Goal: Task Accomplishment & Management: Complete application form

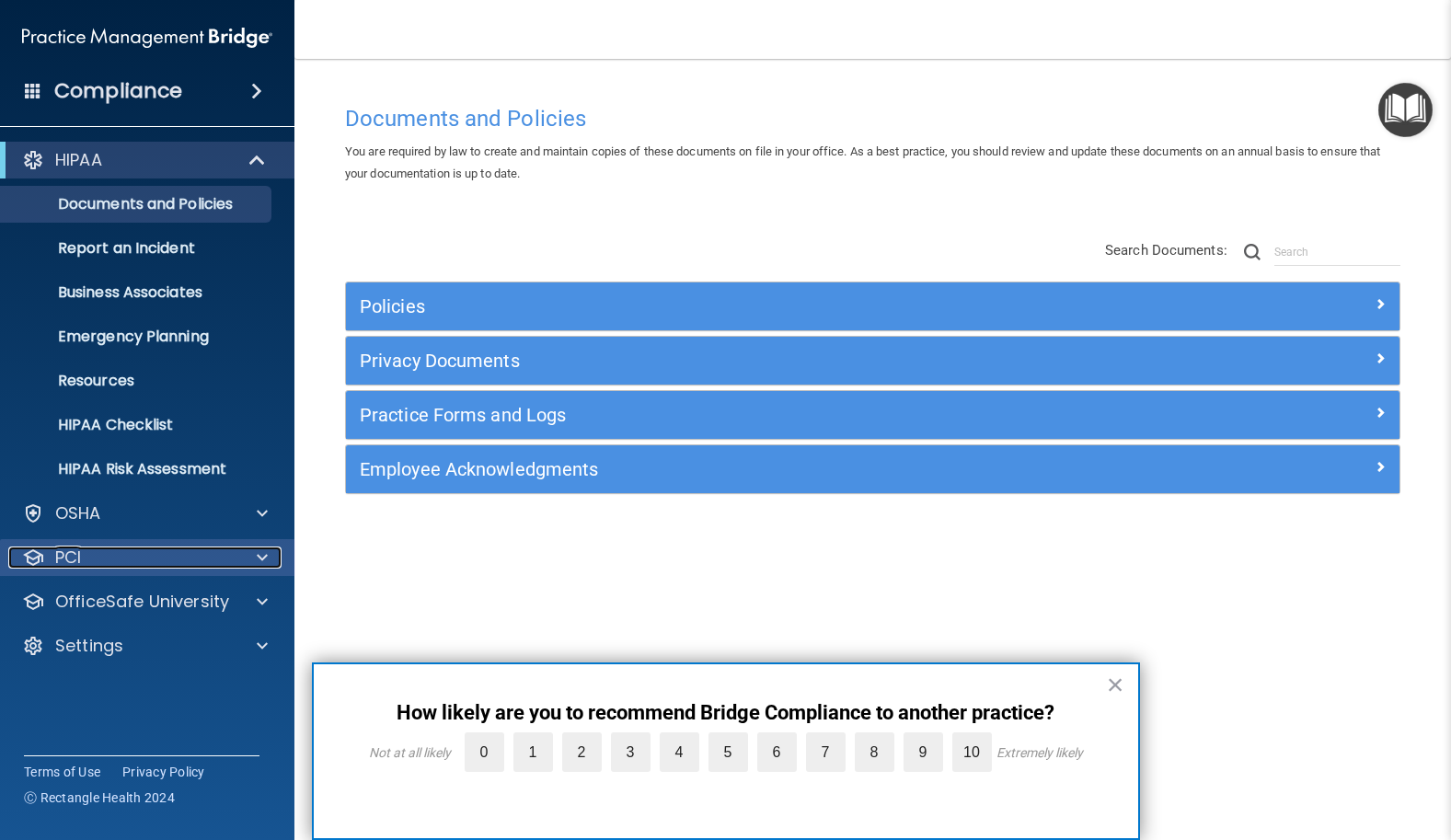
click at [263, 552] on span at bounding box center [262, 557] width 11 height 22
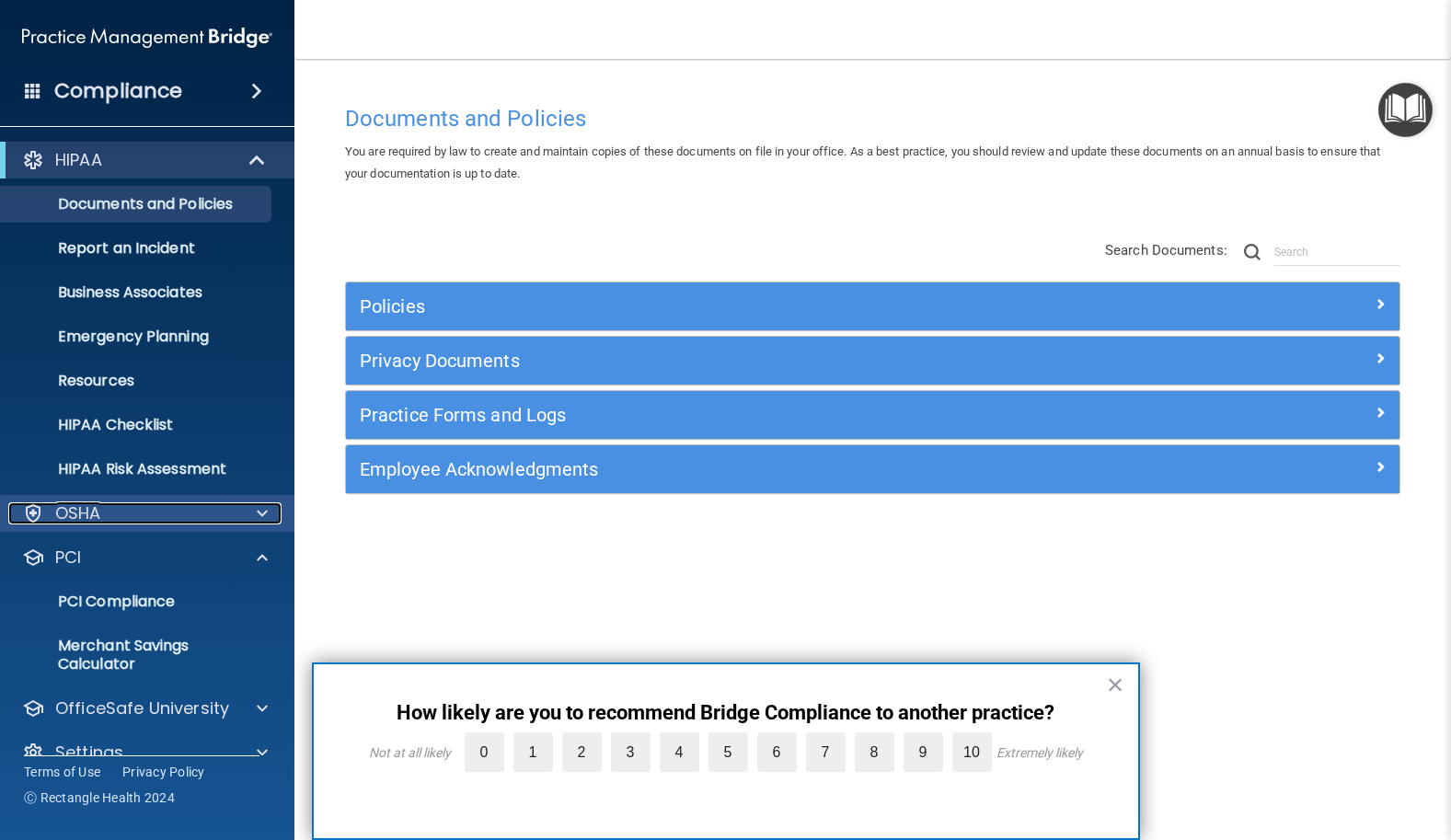
click at [263, 513] on span at bounding box center [262, 513] width 11 height 22
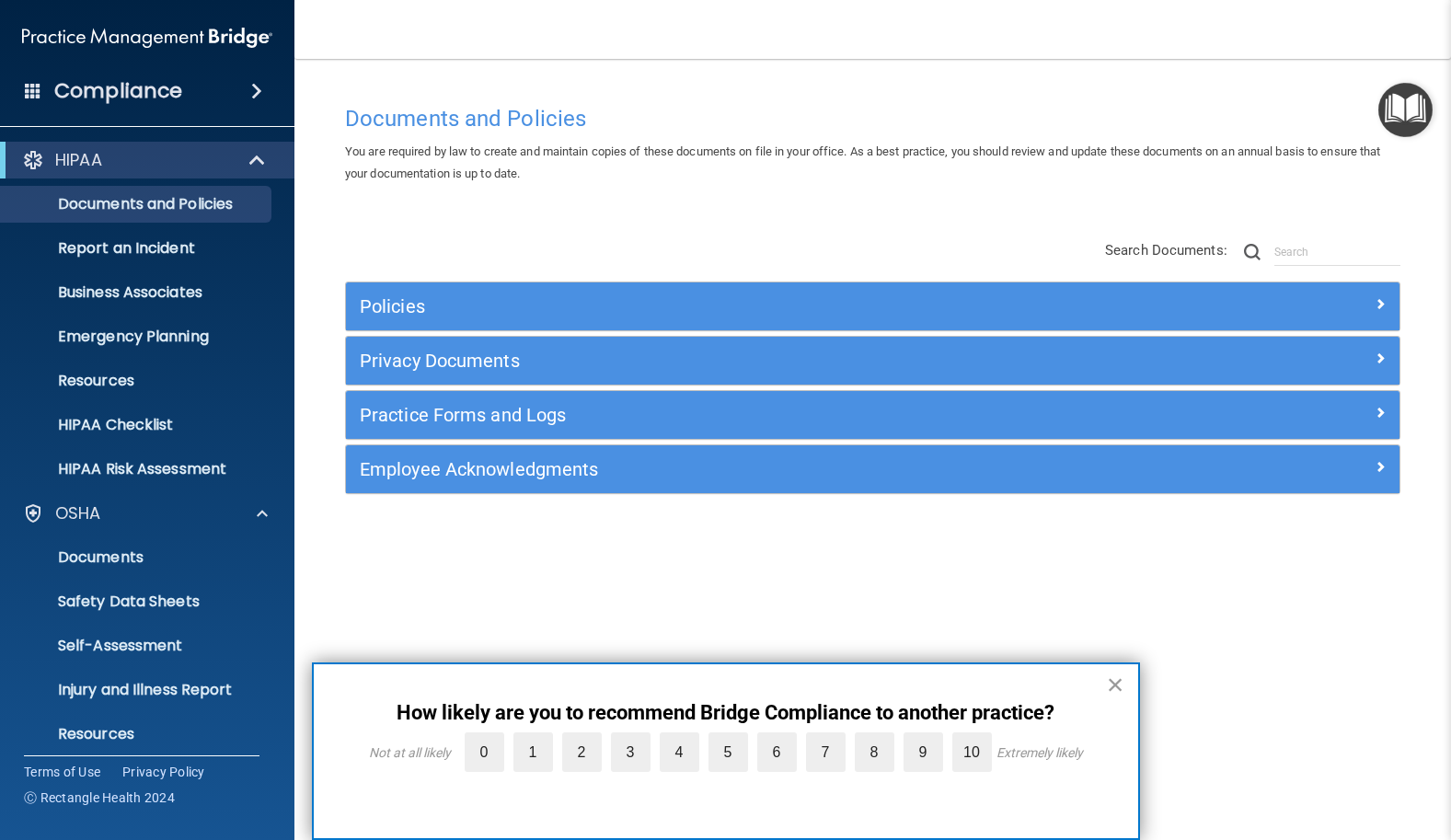
click at [1116, 683] on button "×" at bounding box center [1116, 684] width 18 height 29
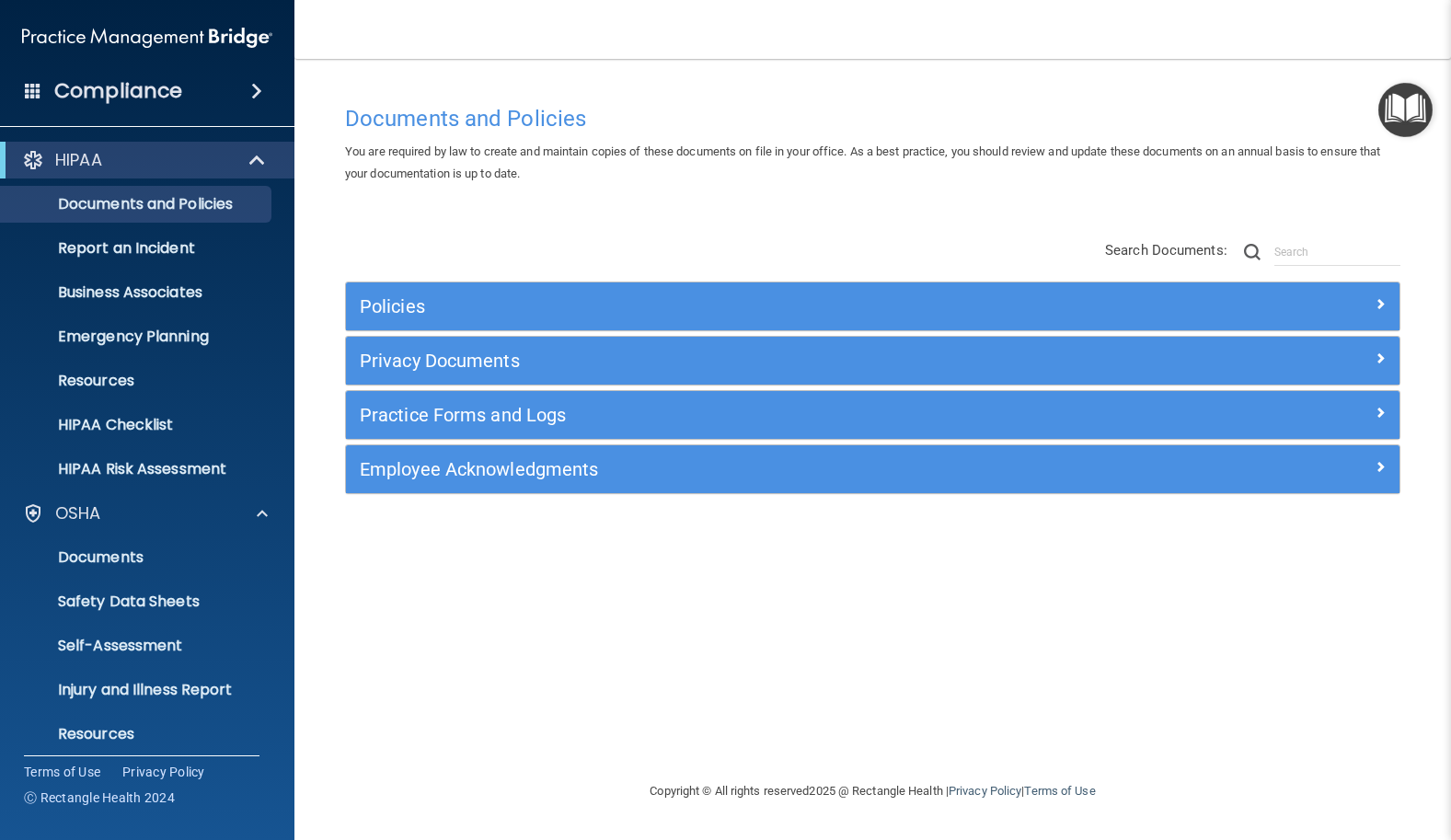
click at [258, 91] on span at bounding box center [256, 91] width 11 height 22
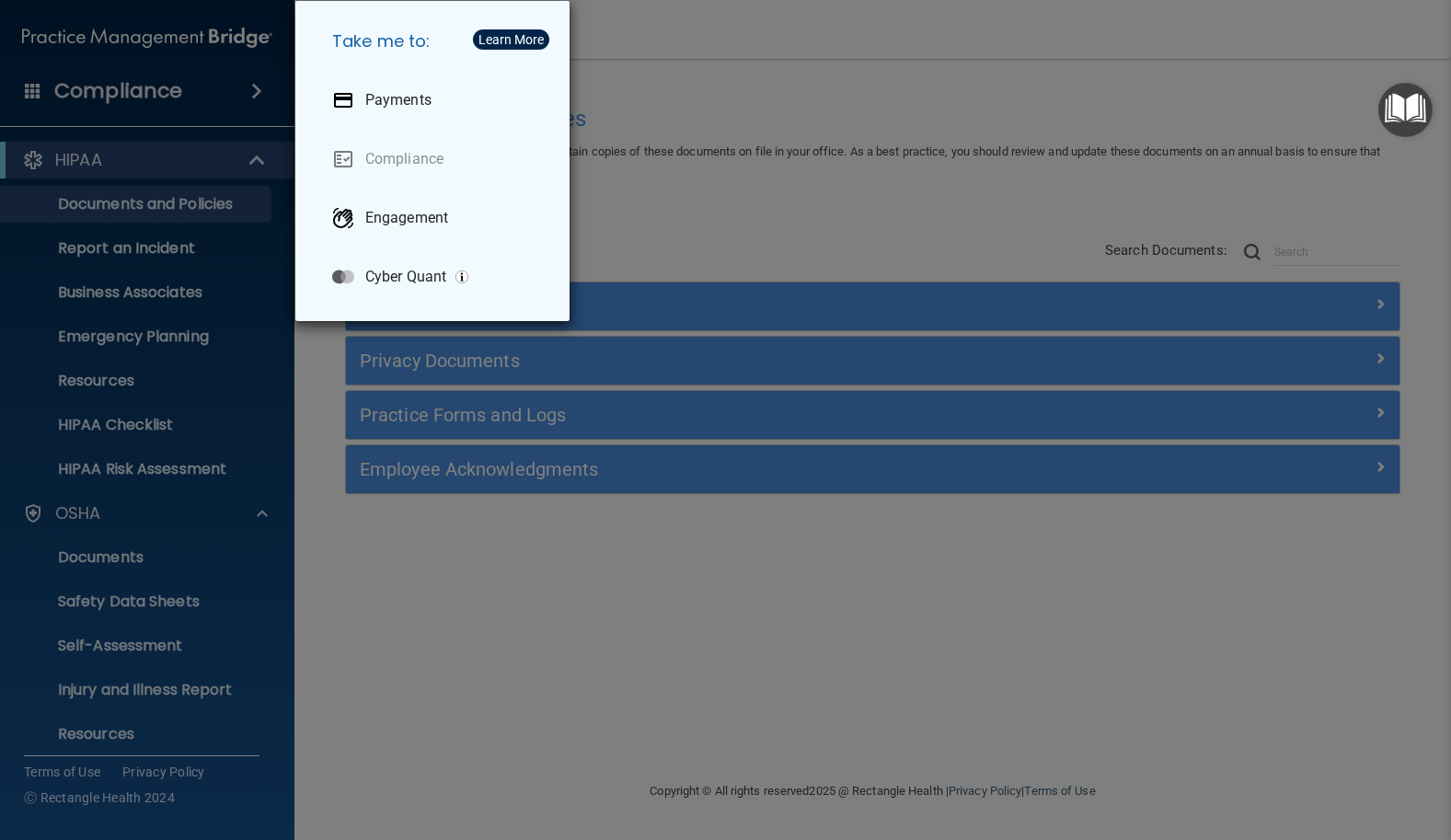
click at [173, 99] on div "Take me to: Payments Compliance Engagement Cyber Quant" at bounding box center [726, 420] width 1451 height 840
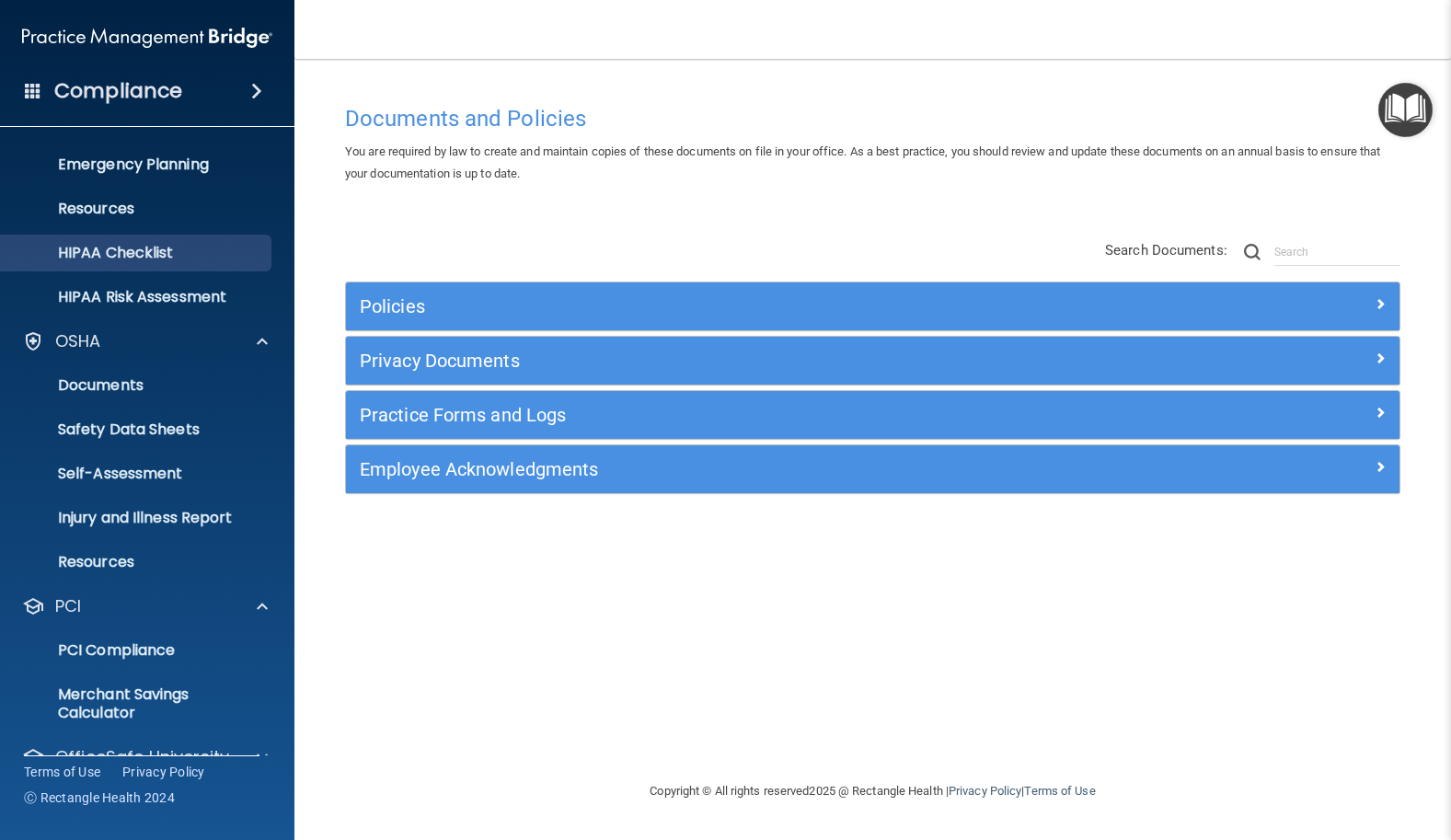
scroll to position [250, 0]
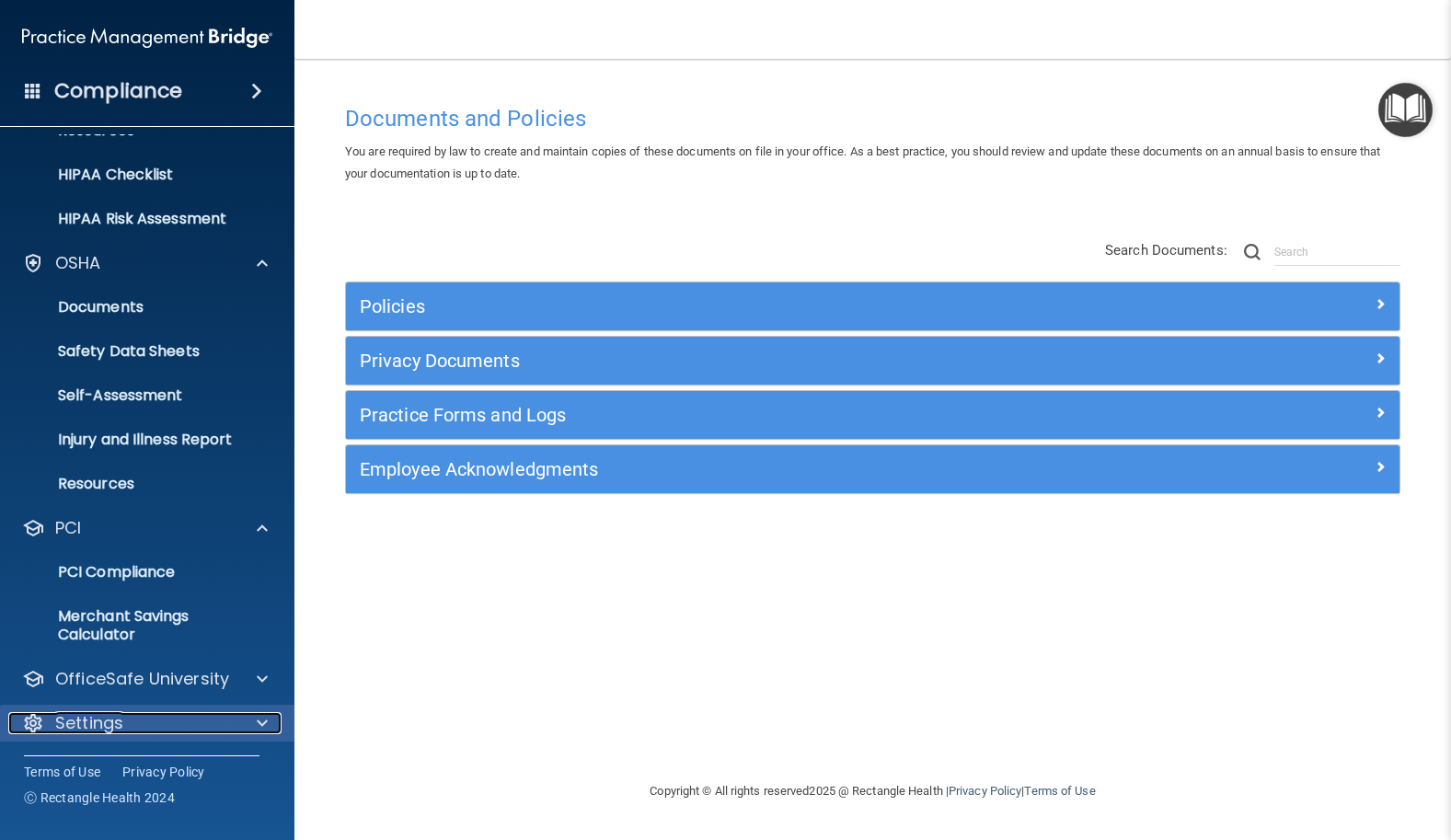
click at [267, 721] on span at bounding box center [262, 722] width 11 height 22
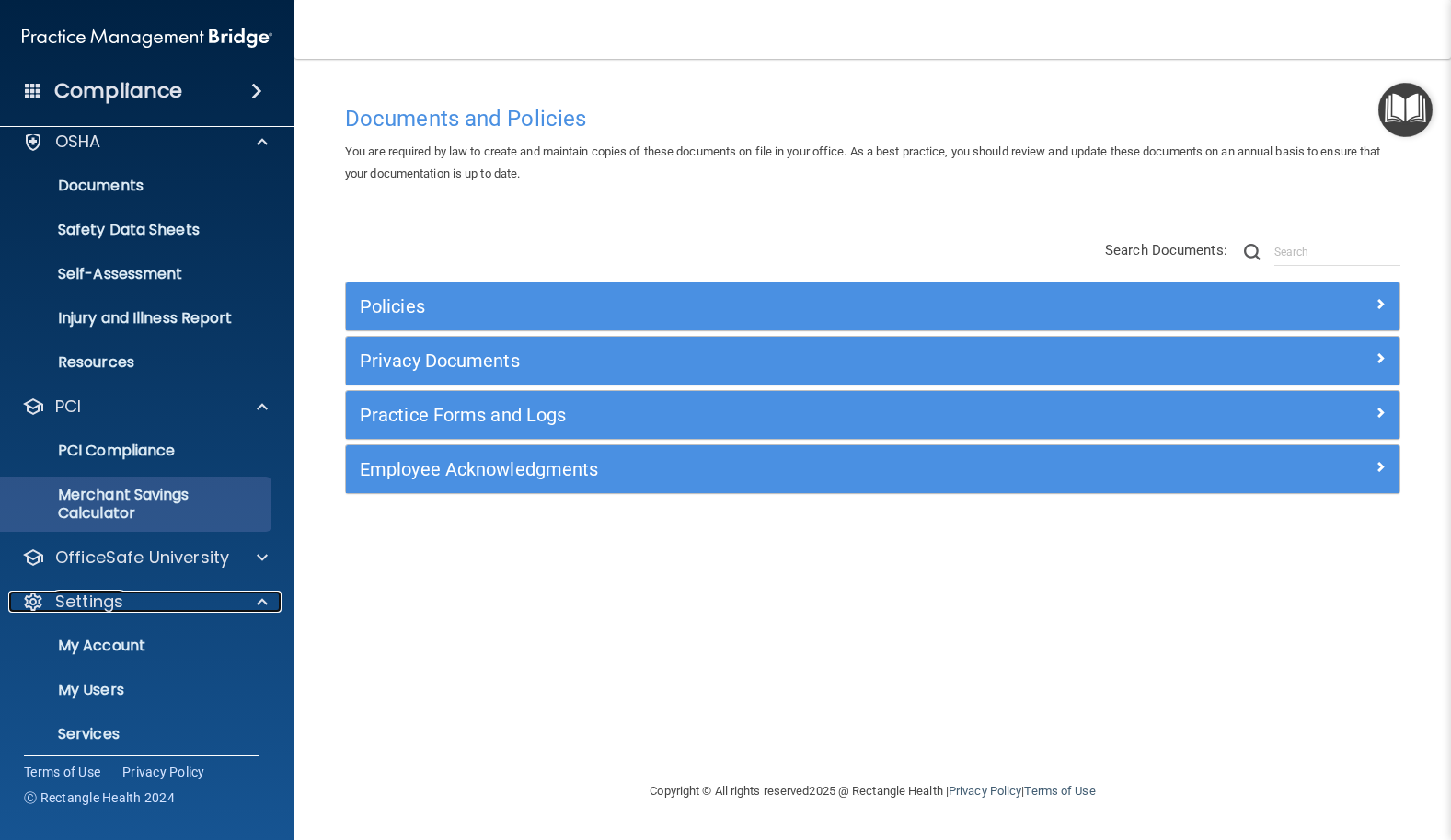
scroll to position [426, 0]
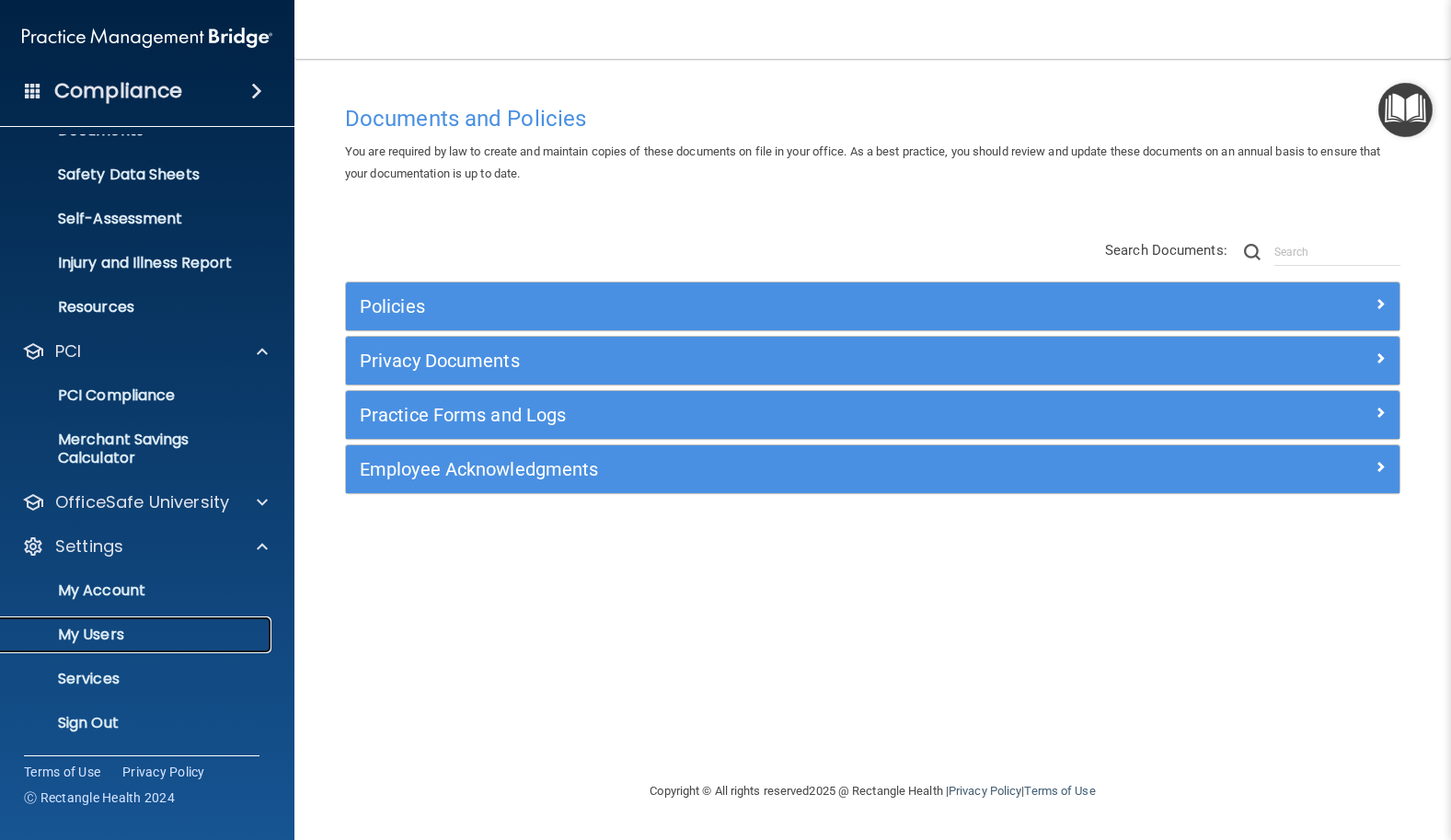
click at [111, 633] on p "My Users" at bounding box center [137, 634] width 251 height 18
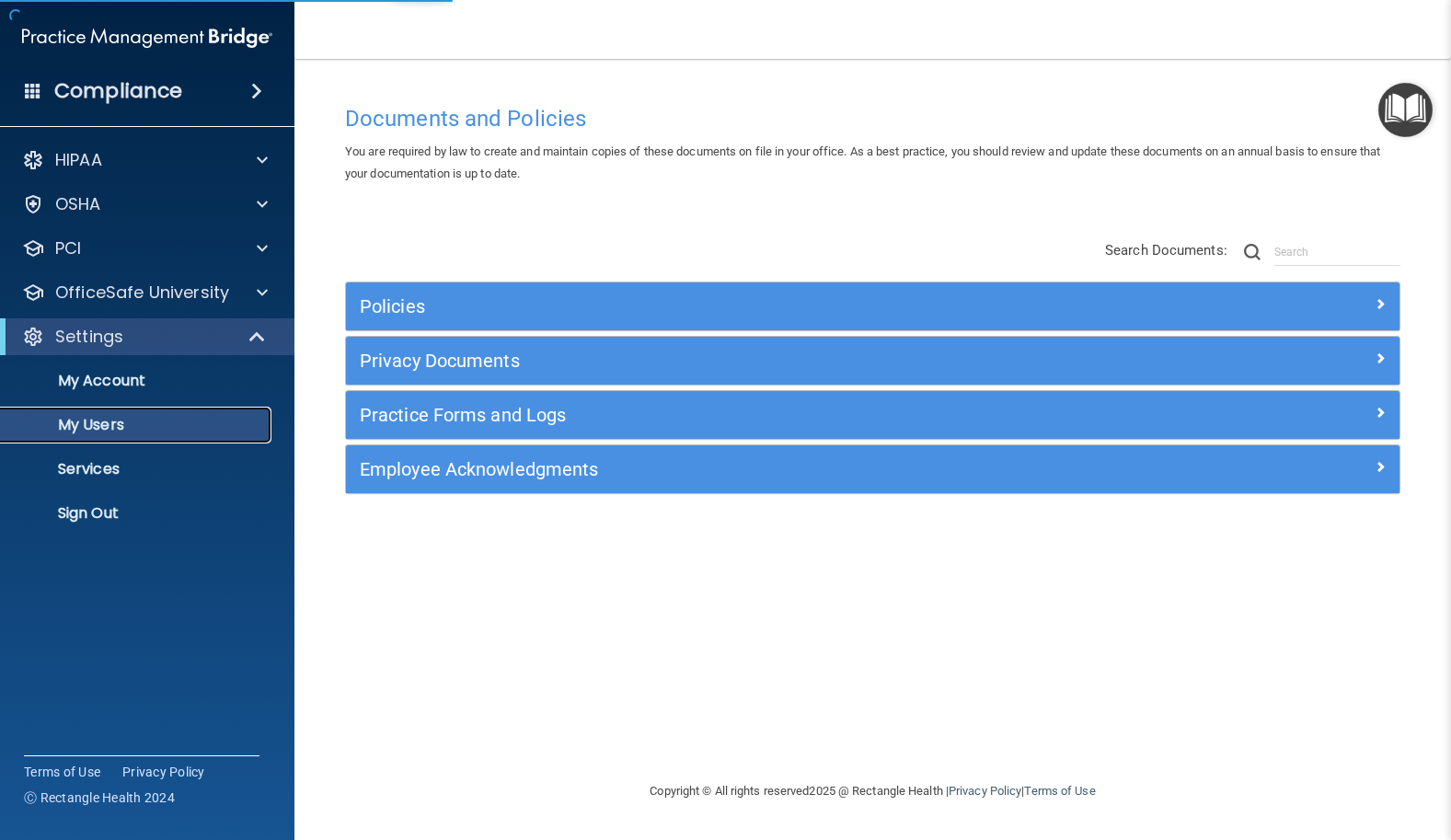
select select "20"
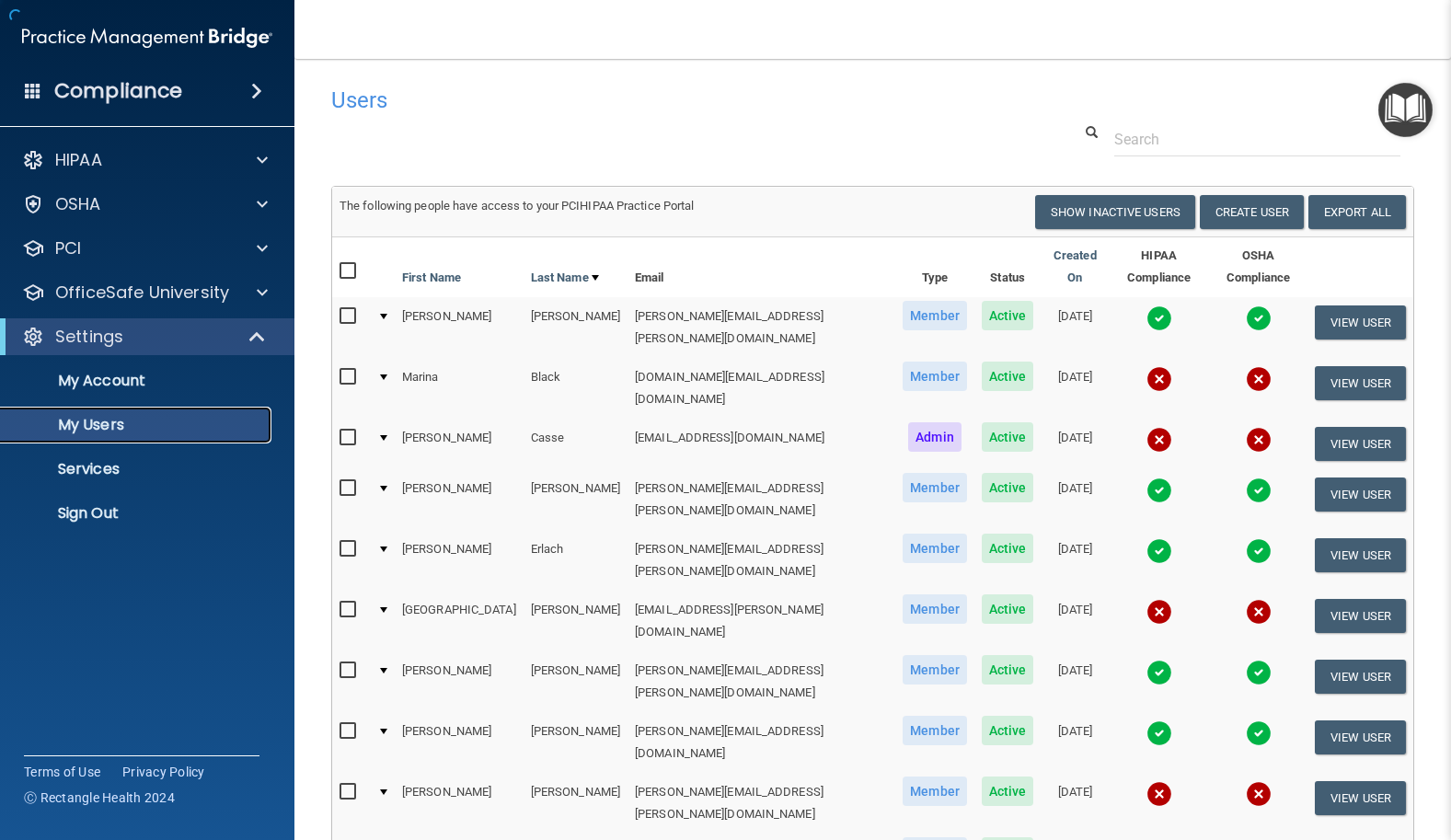
click at [98, 422] on p "My Users" at bounding box center [137, 424] width 251 height 18
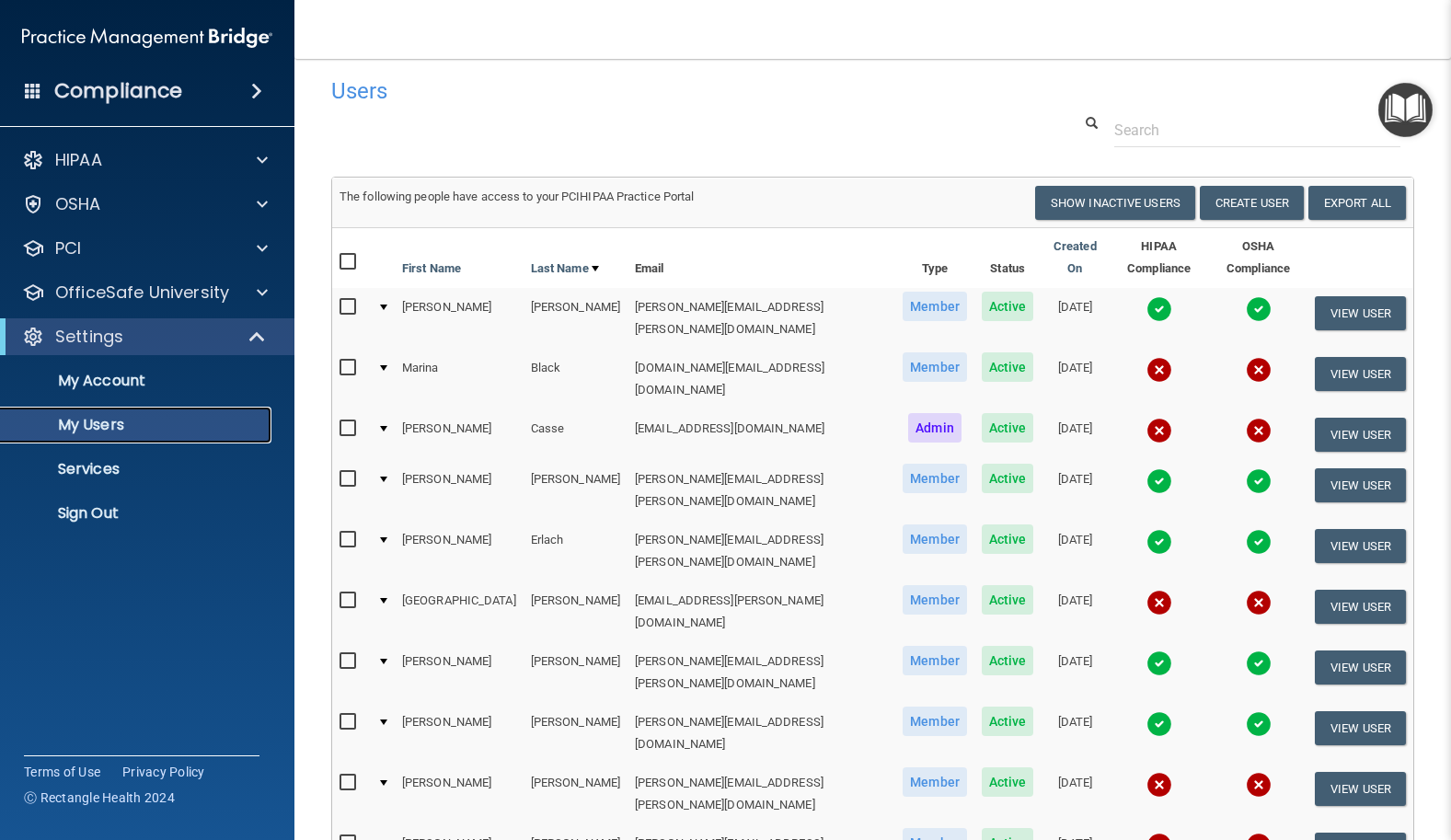
scroll to position [10, 0]
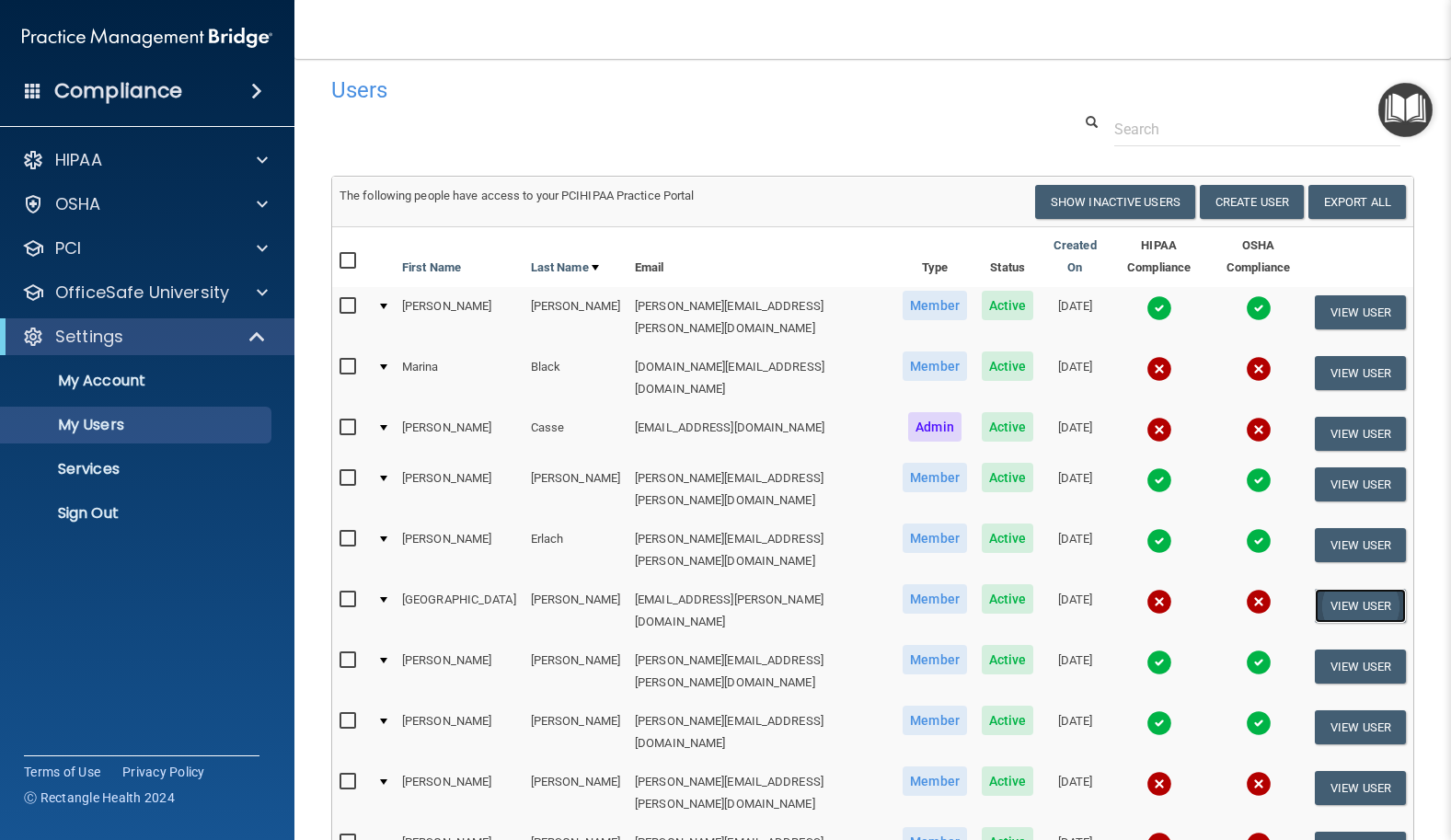
click at [1352, 589] on button "View User" at bounding box center [1360, 605] width 92 height 34
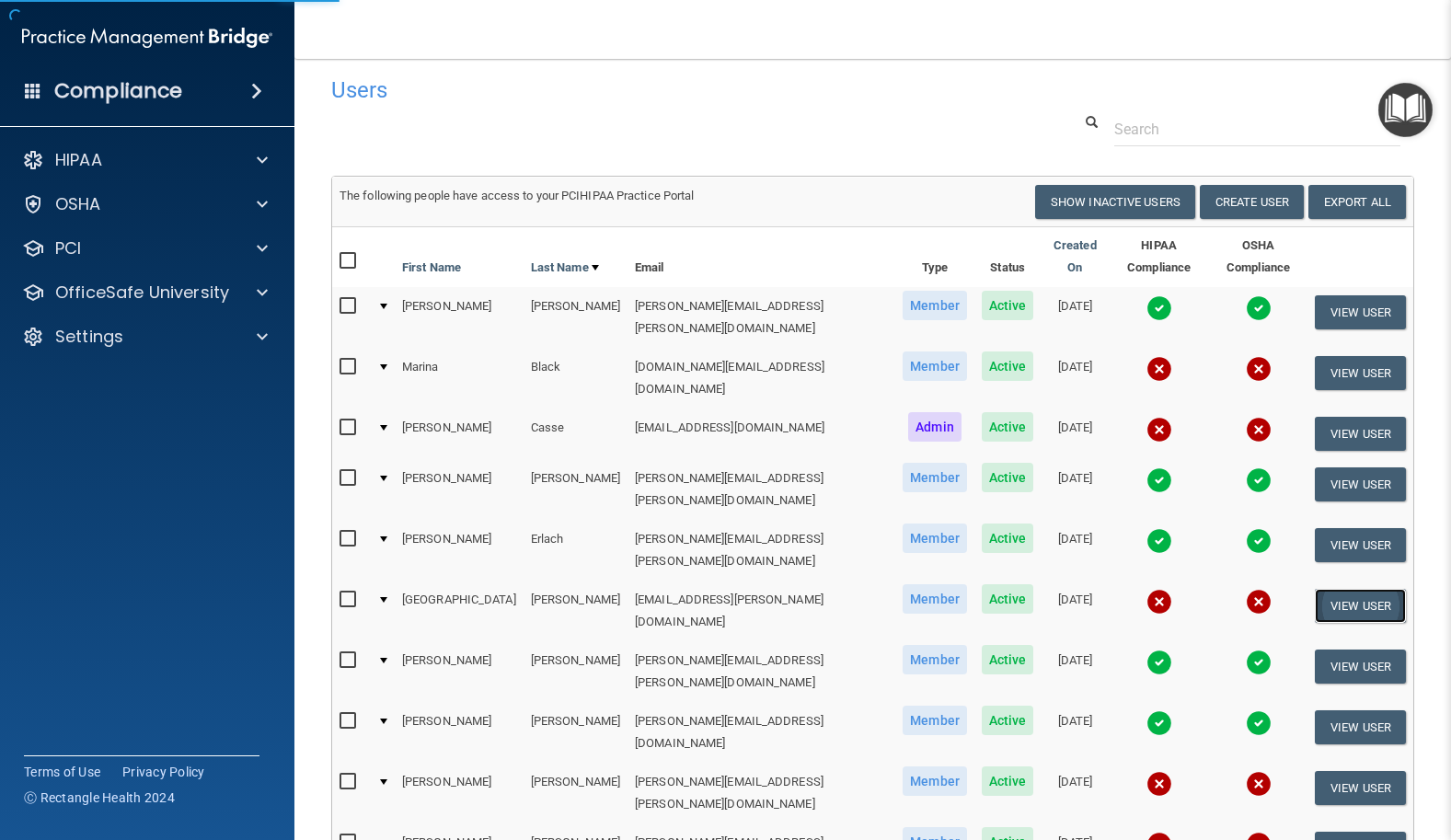
click at [1340, 589] on button "View User" at bounding box center [1360, 605] width 92 height 34
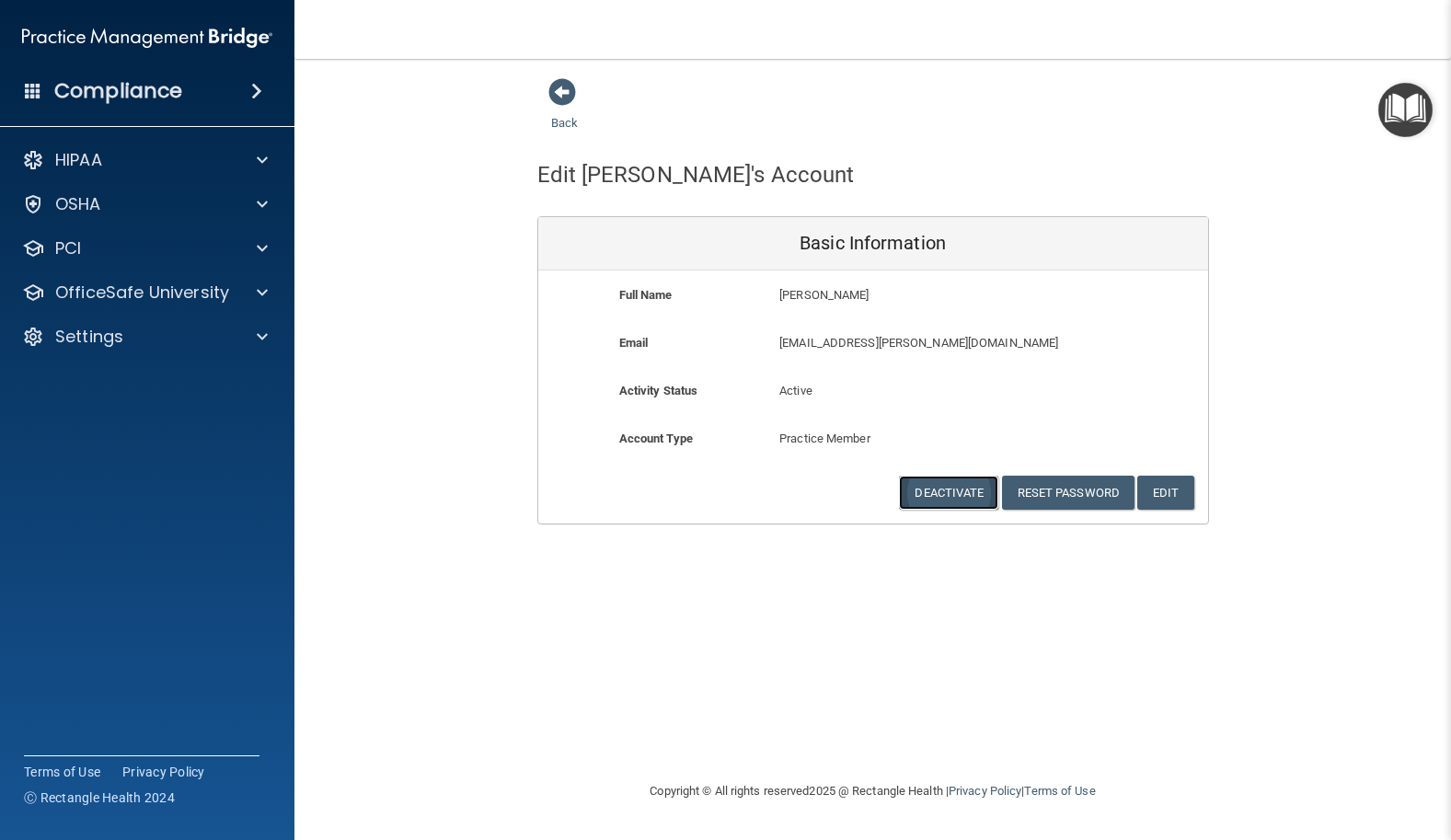
click at [931, 483] on button "Deactivate" at bounding box center [949, 492] width 99 height 34
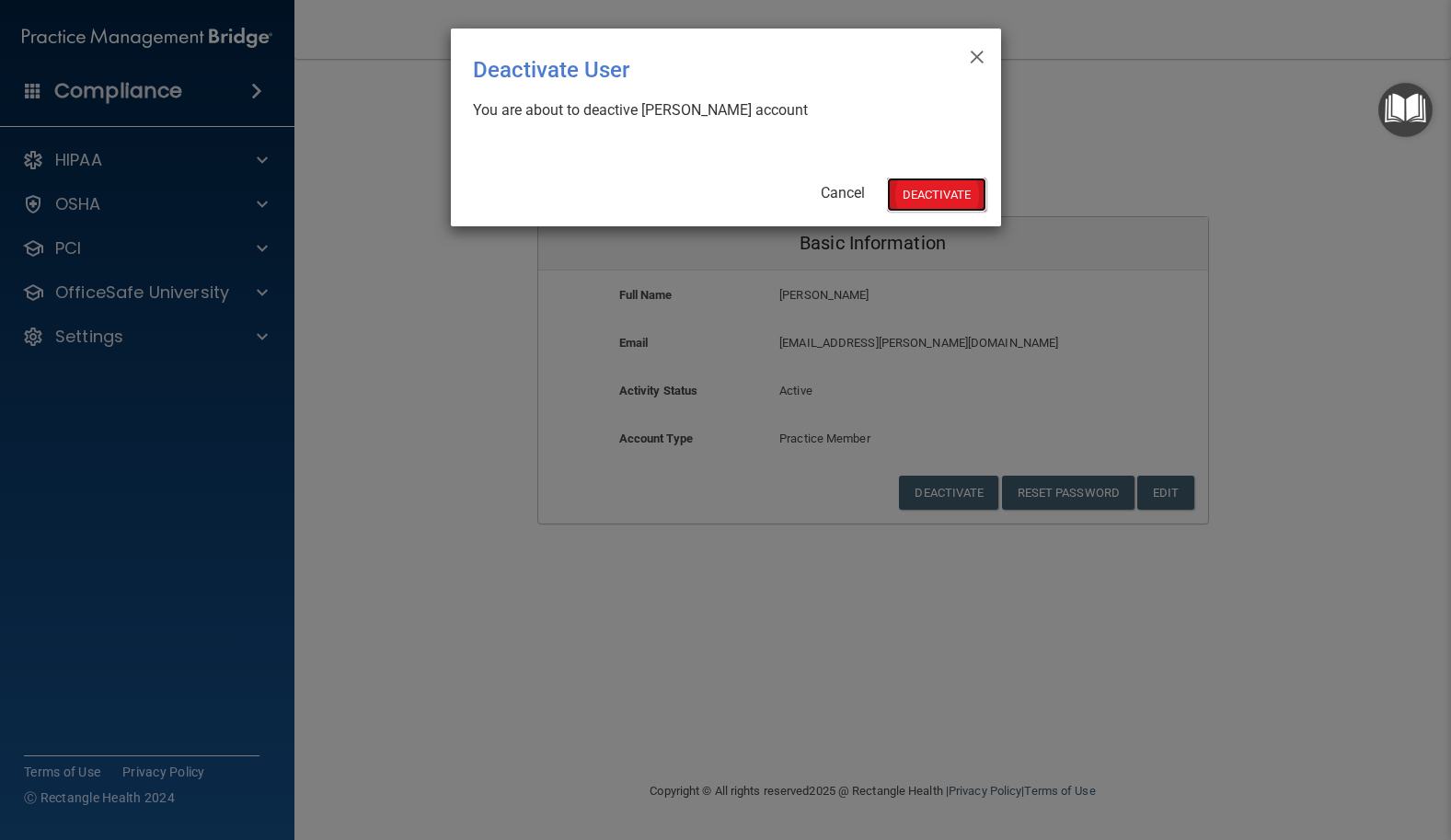
click at [952, 192] on button "Deactivate" at bounding box center [937, 194] width 99 height 34
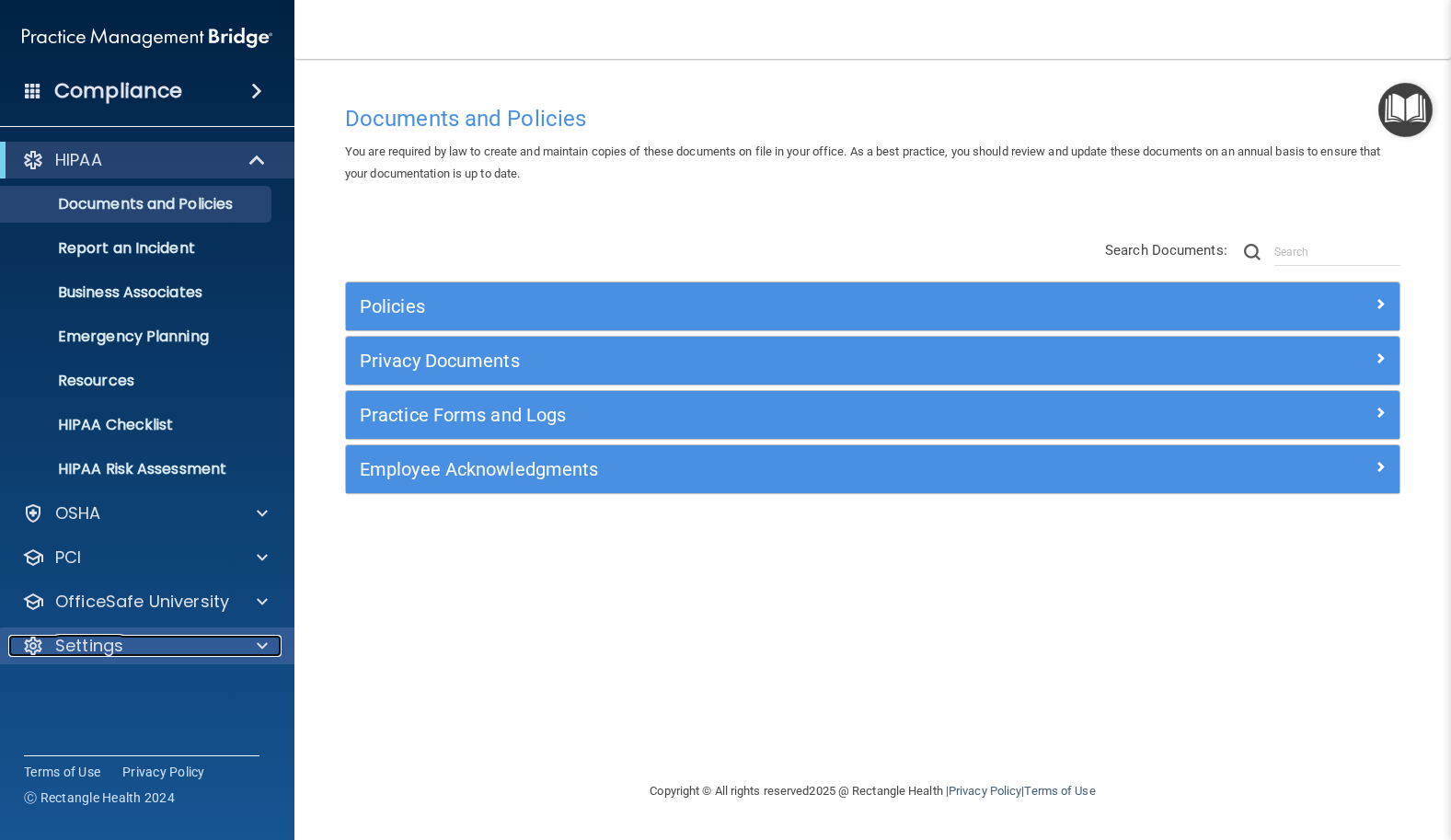
click at [268, 640] on div at bounding box center [259, 645] width 46 height 22
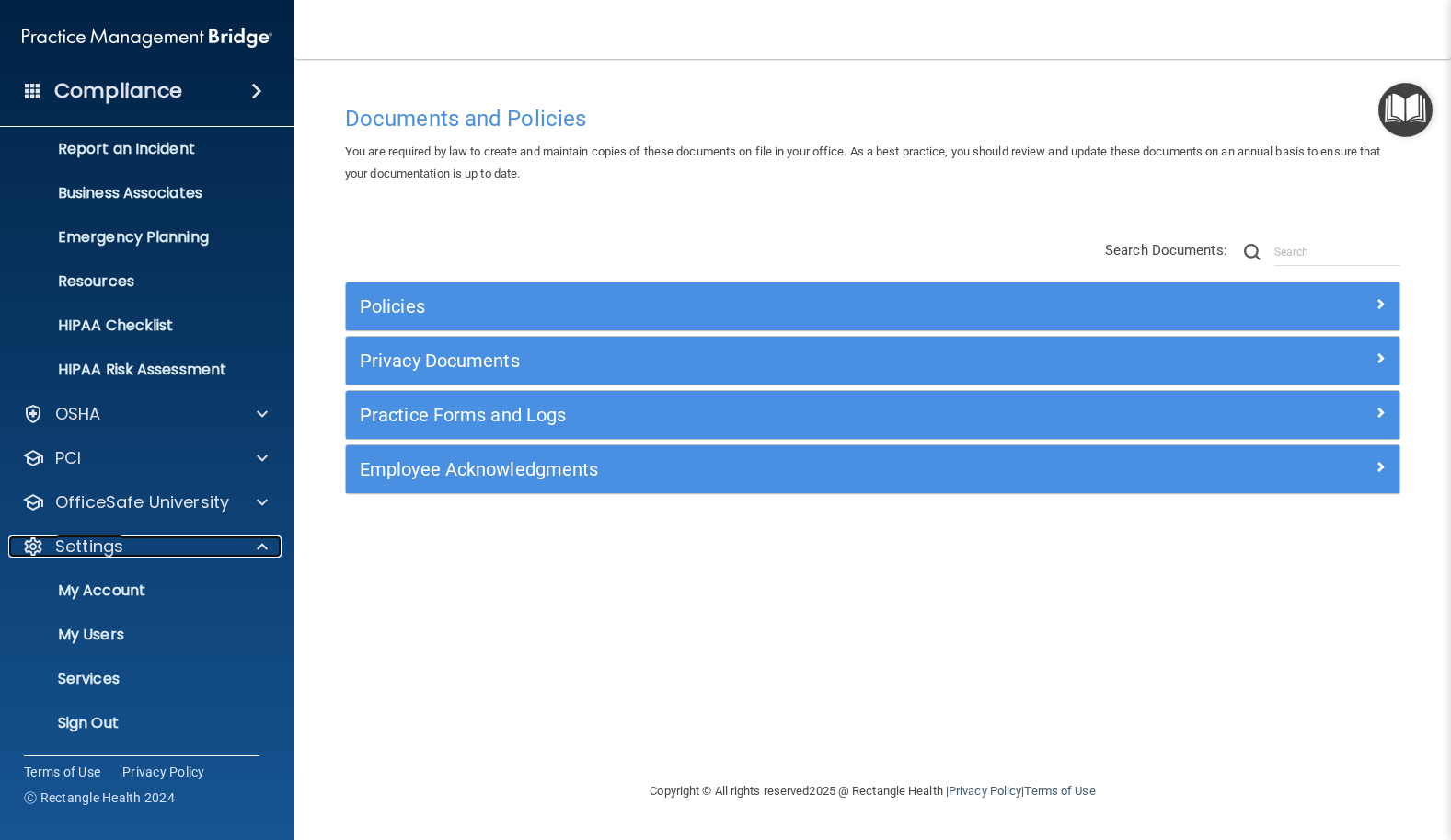
scroll to position [100, 0]
click at [110, 624] on p "My Users" at bounding box center [137, 633] width 251 height 18
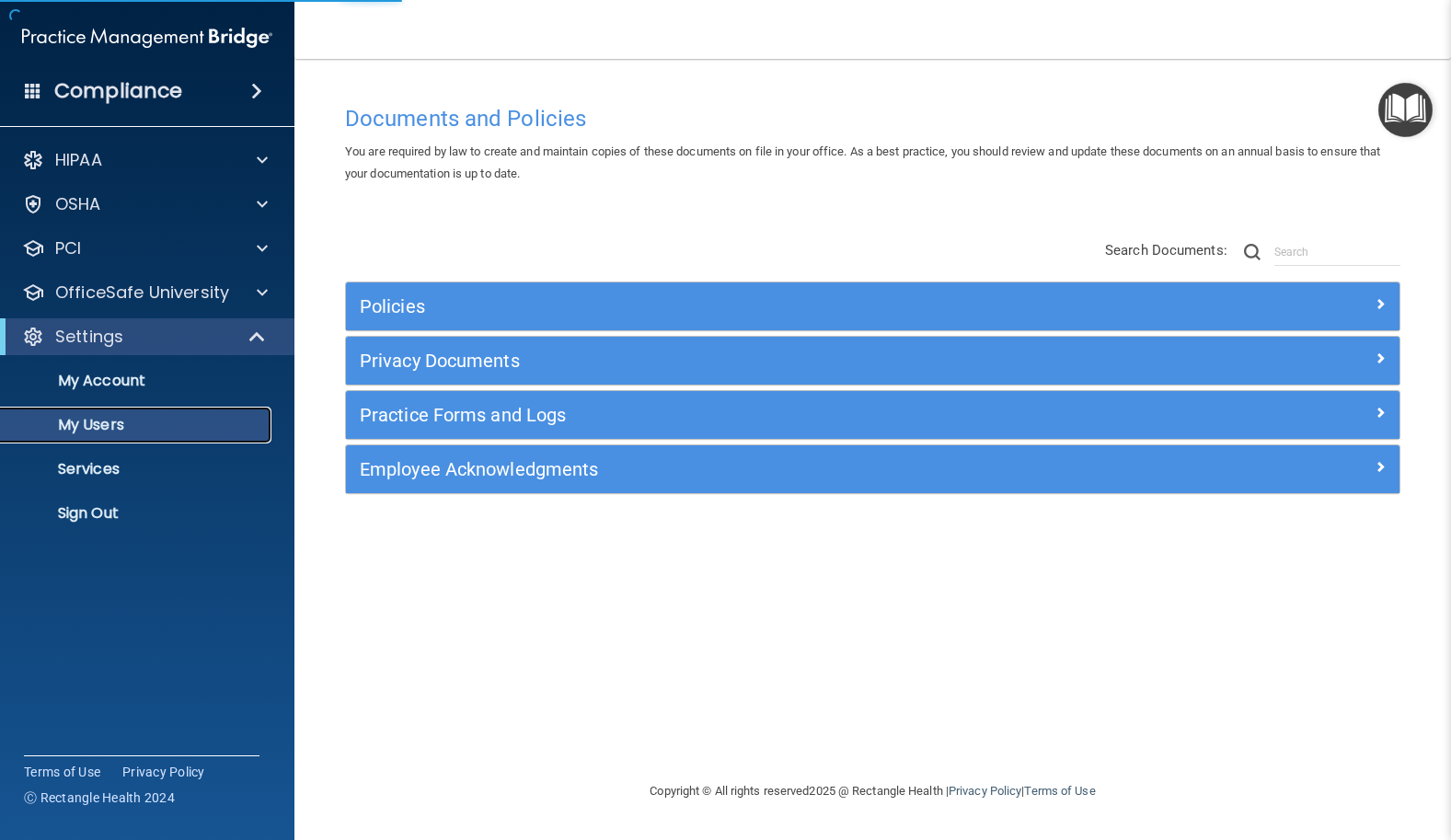
select select "20"
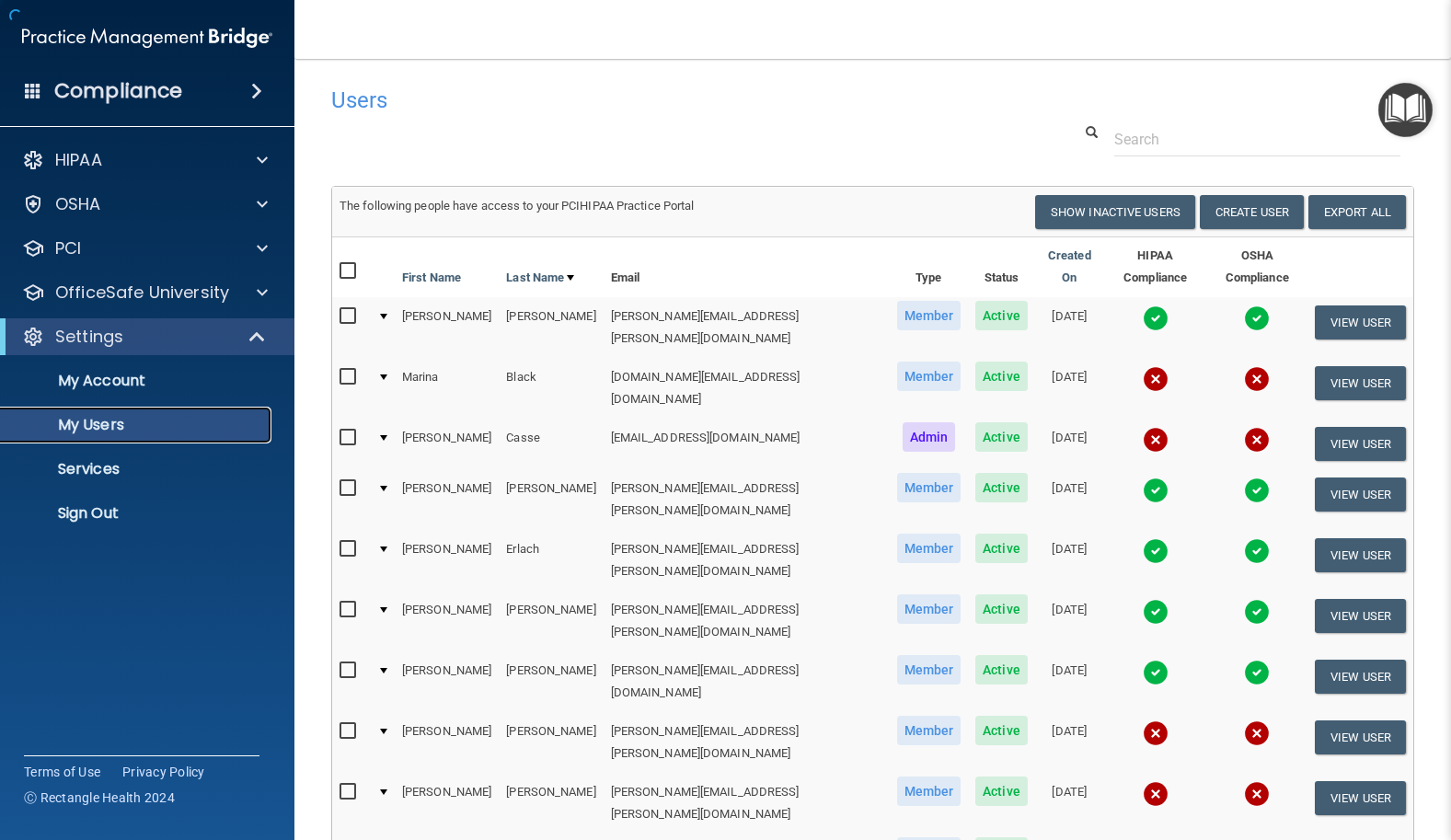
click at [105, 424] on p "My Users" at bounding box center [137, 424] width 251 height 18
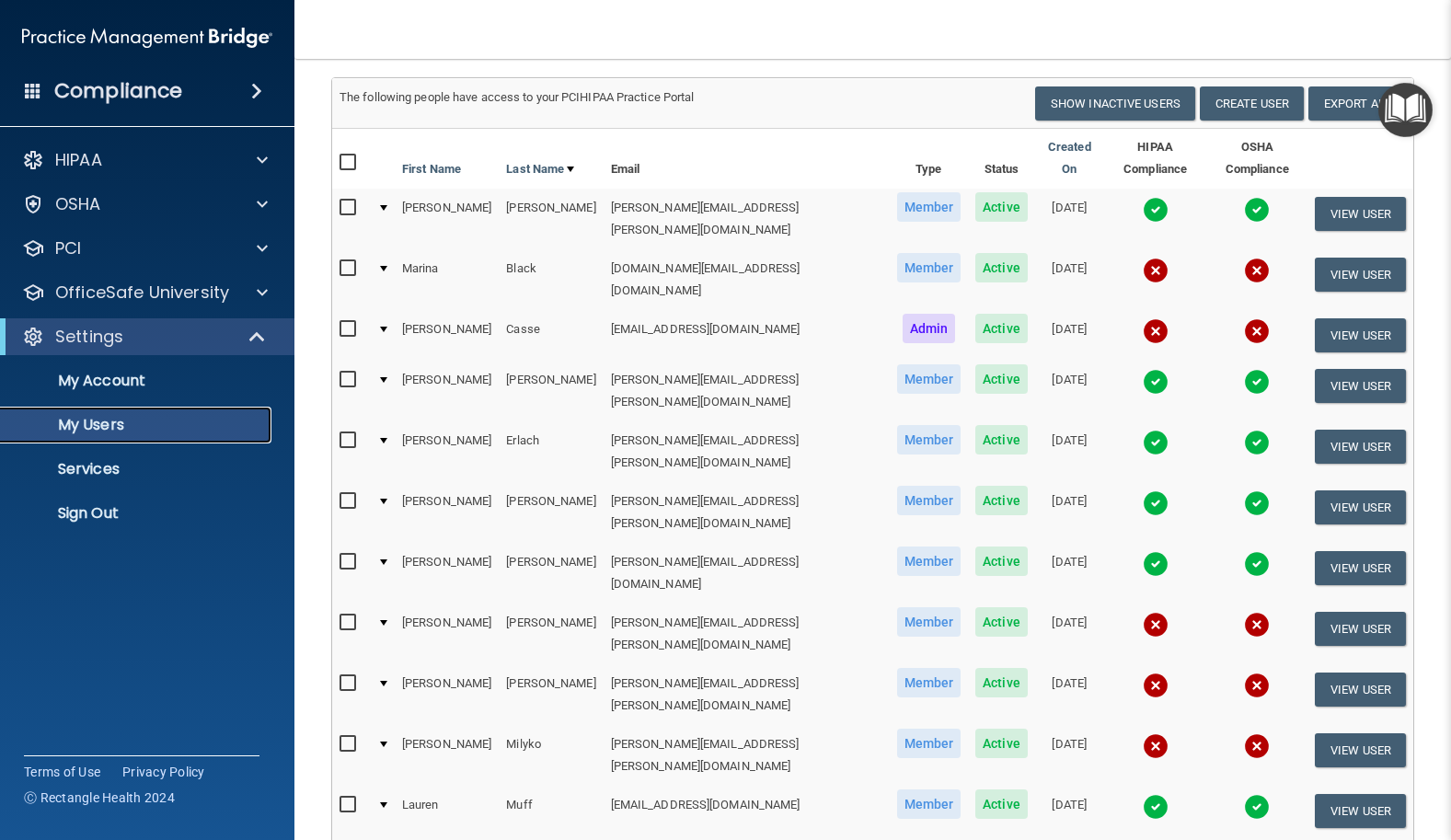
scroll to position [118, 0]
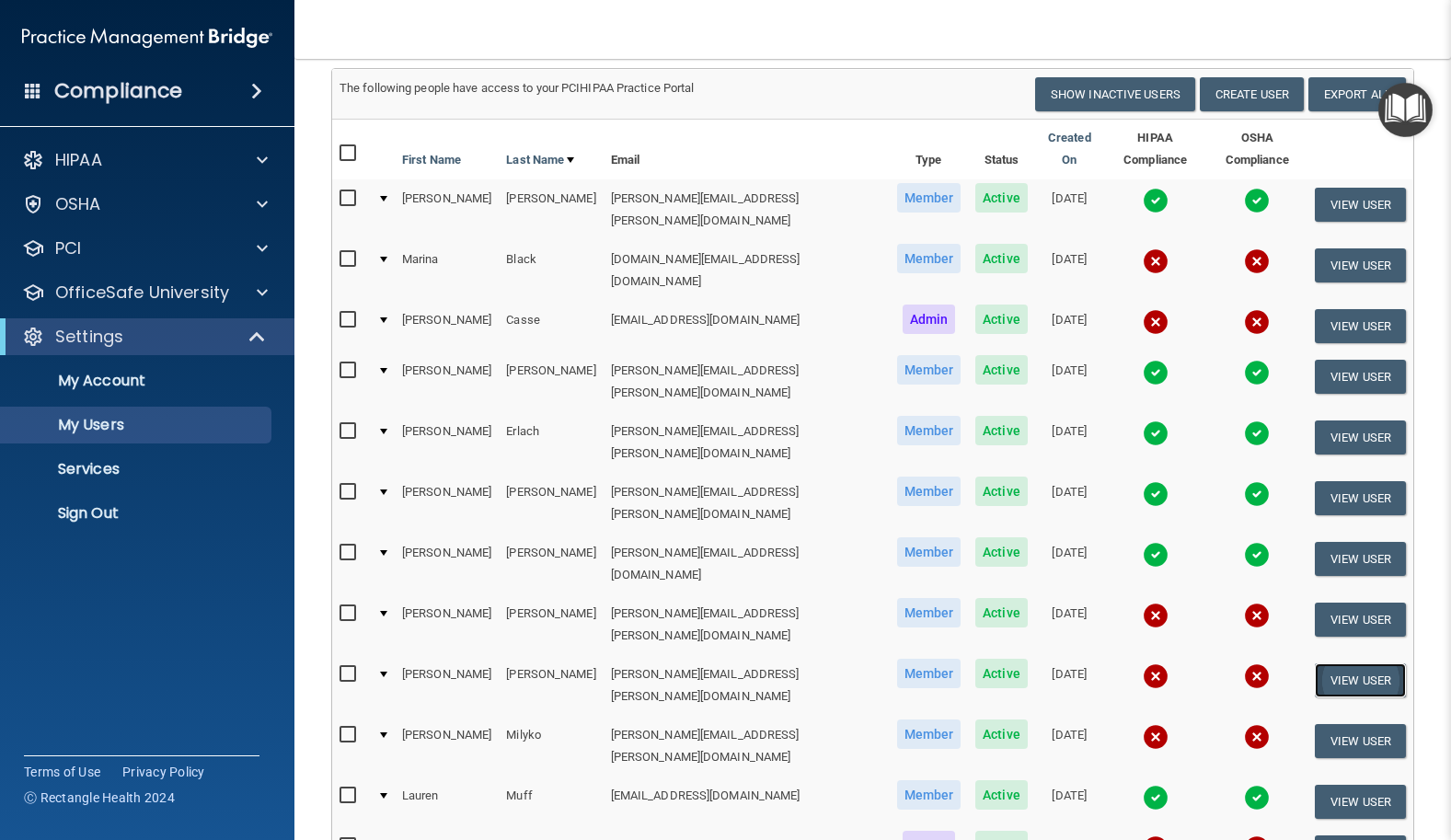
click at [1353, 663] on button "View User" at bounding box center [1360, 679] width 92 height 34
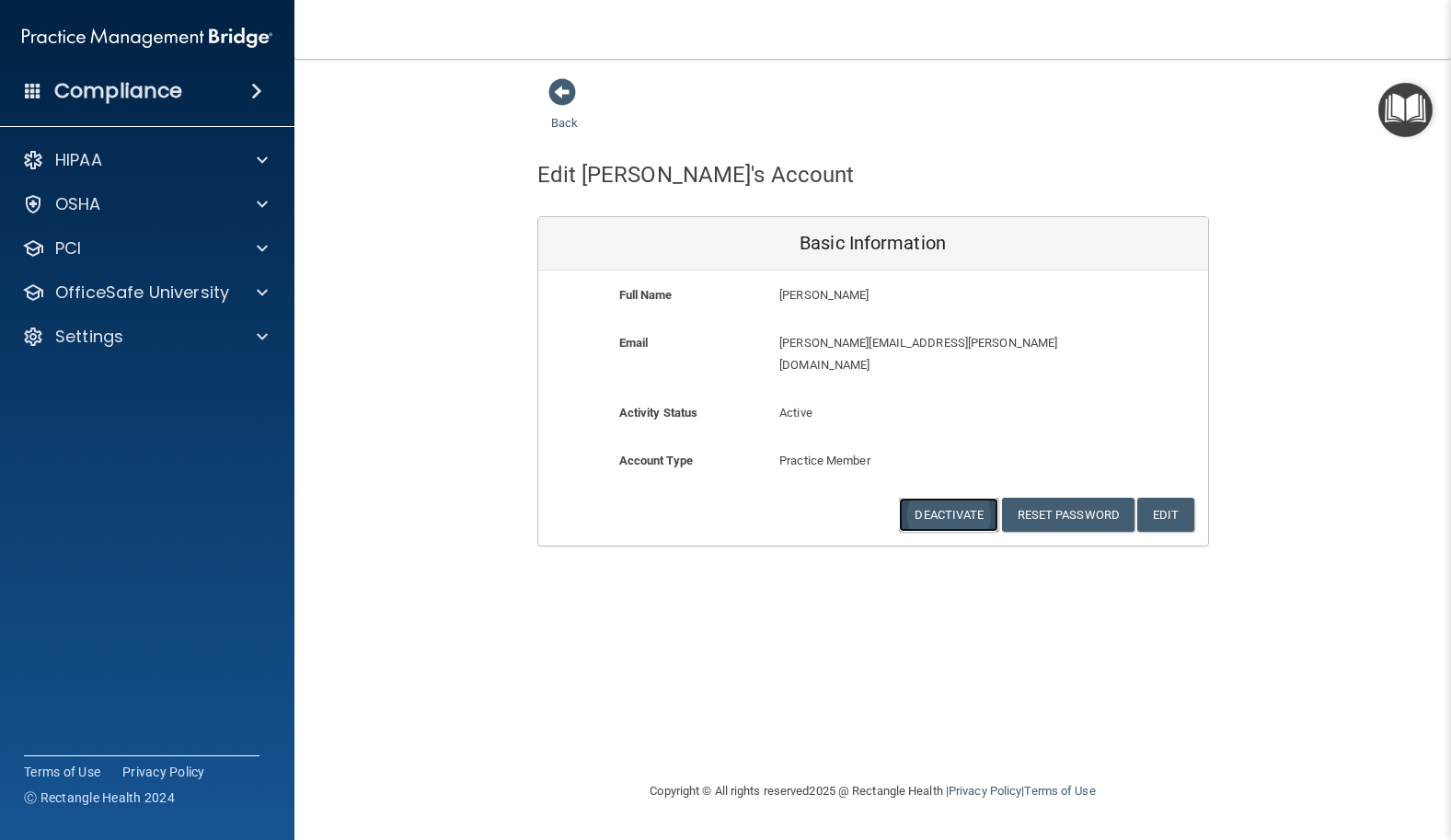
click at [930, 497] on button "Deactivate" at bounding box center [949, 514] width 99 height 34
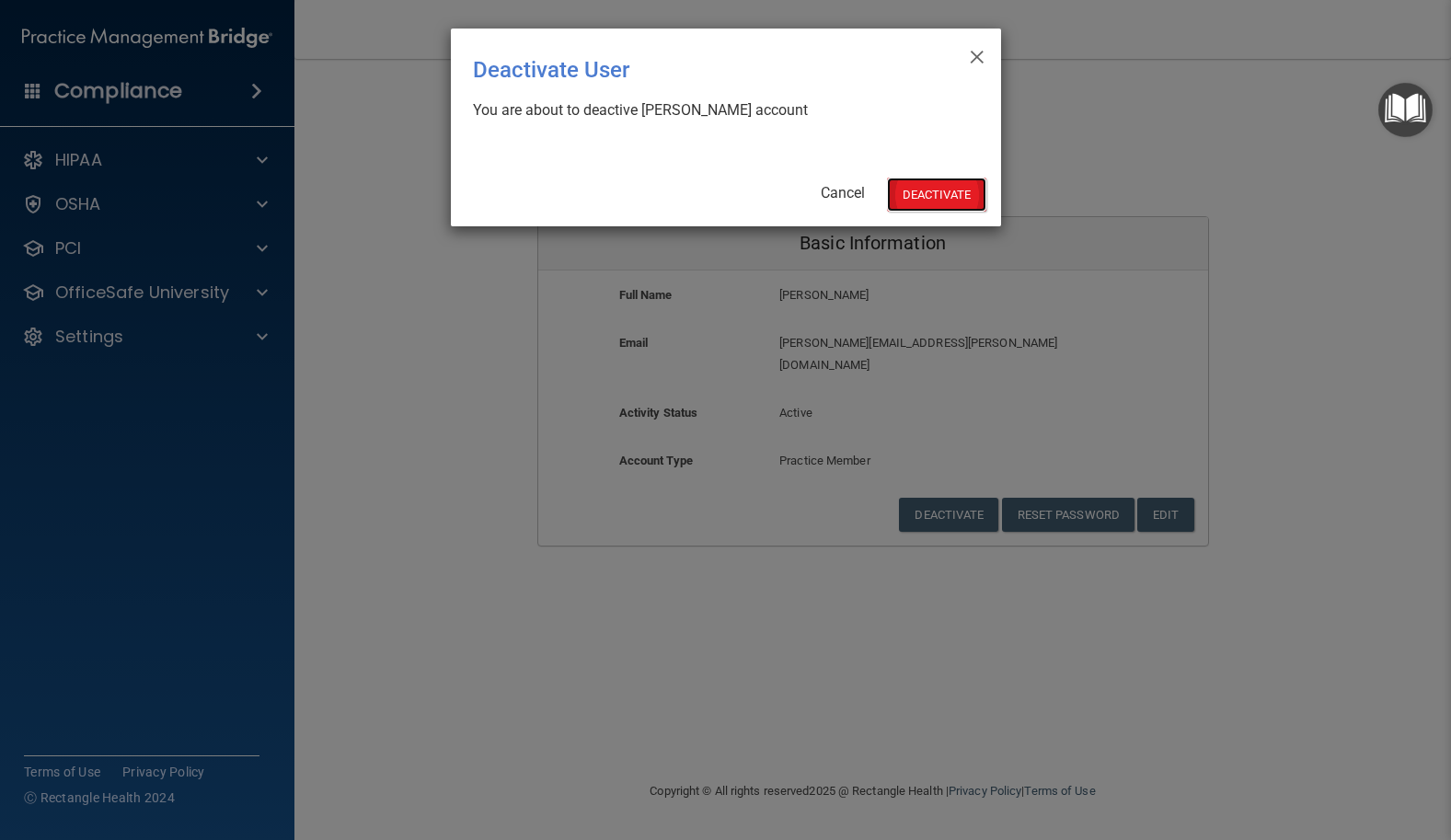
click at [951, 193] on button "Deactivate" at bounding box center [937, 194] width 99 height 34
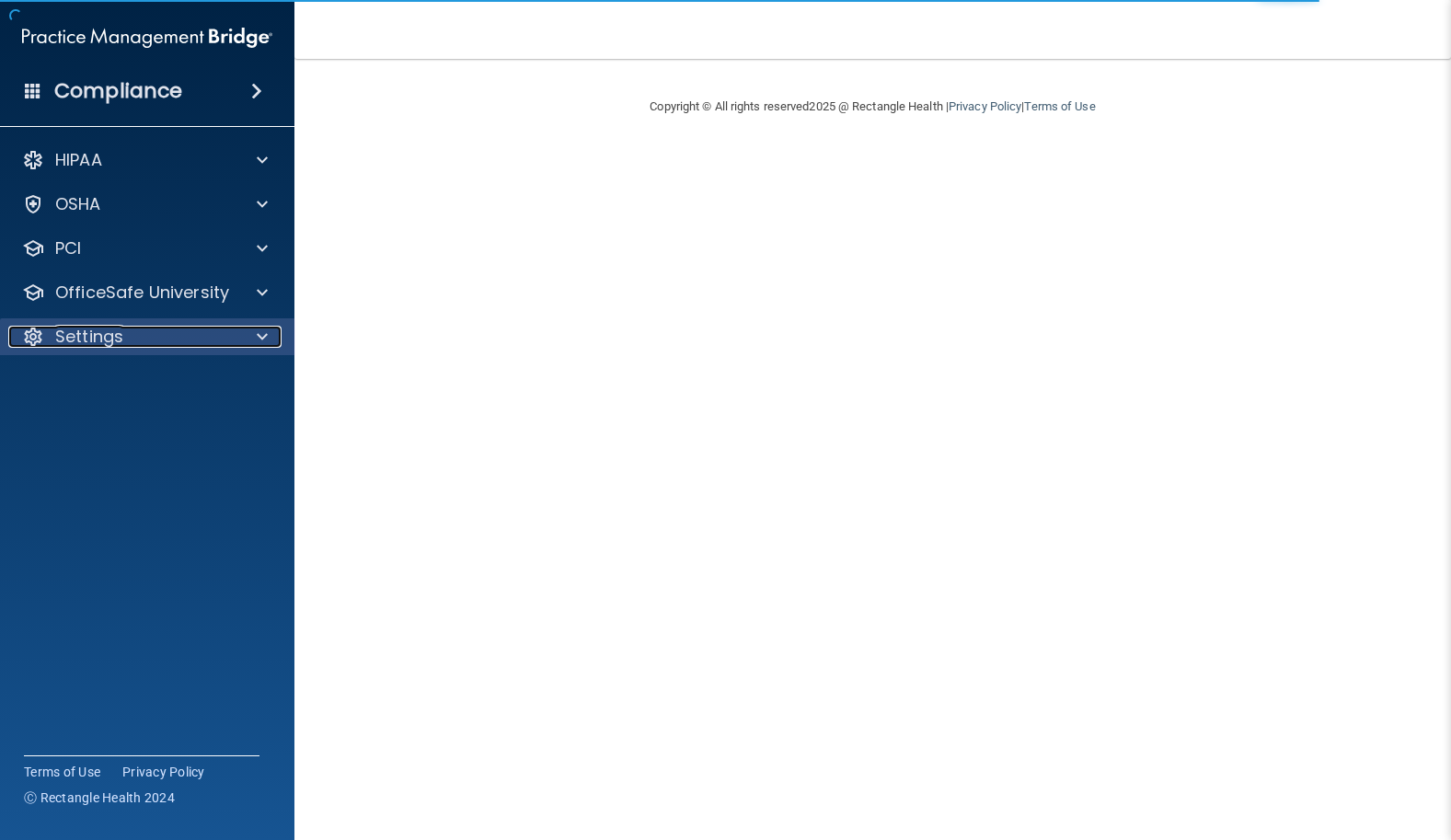
click at [263, 333] on span at bounding box center [262, 336] width 11 height 22
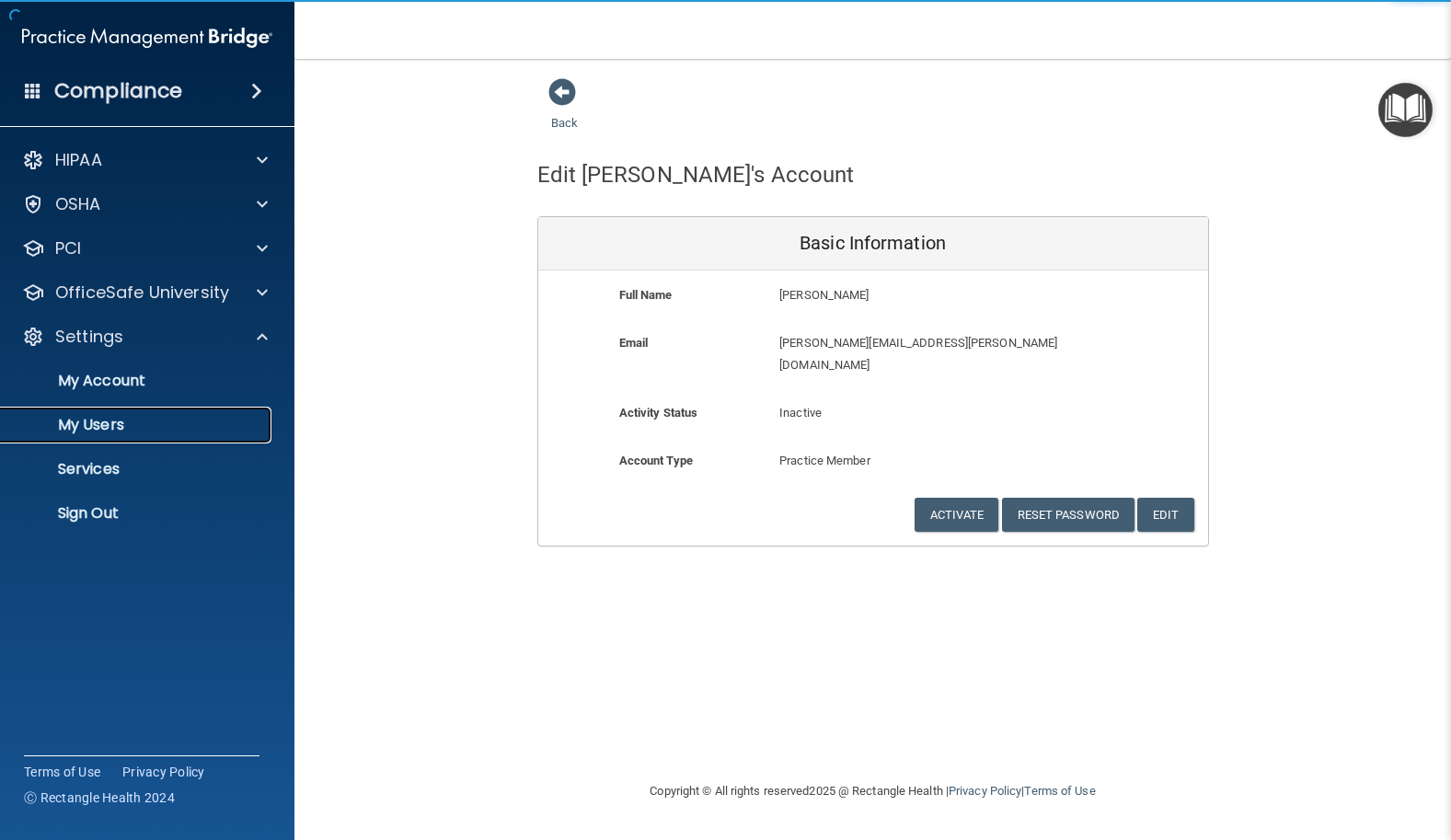
click at [132, 419] on p "My Users" at bounding box center [137, 424] width 251 height 18
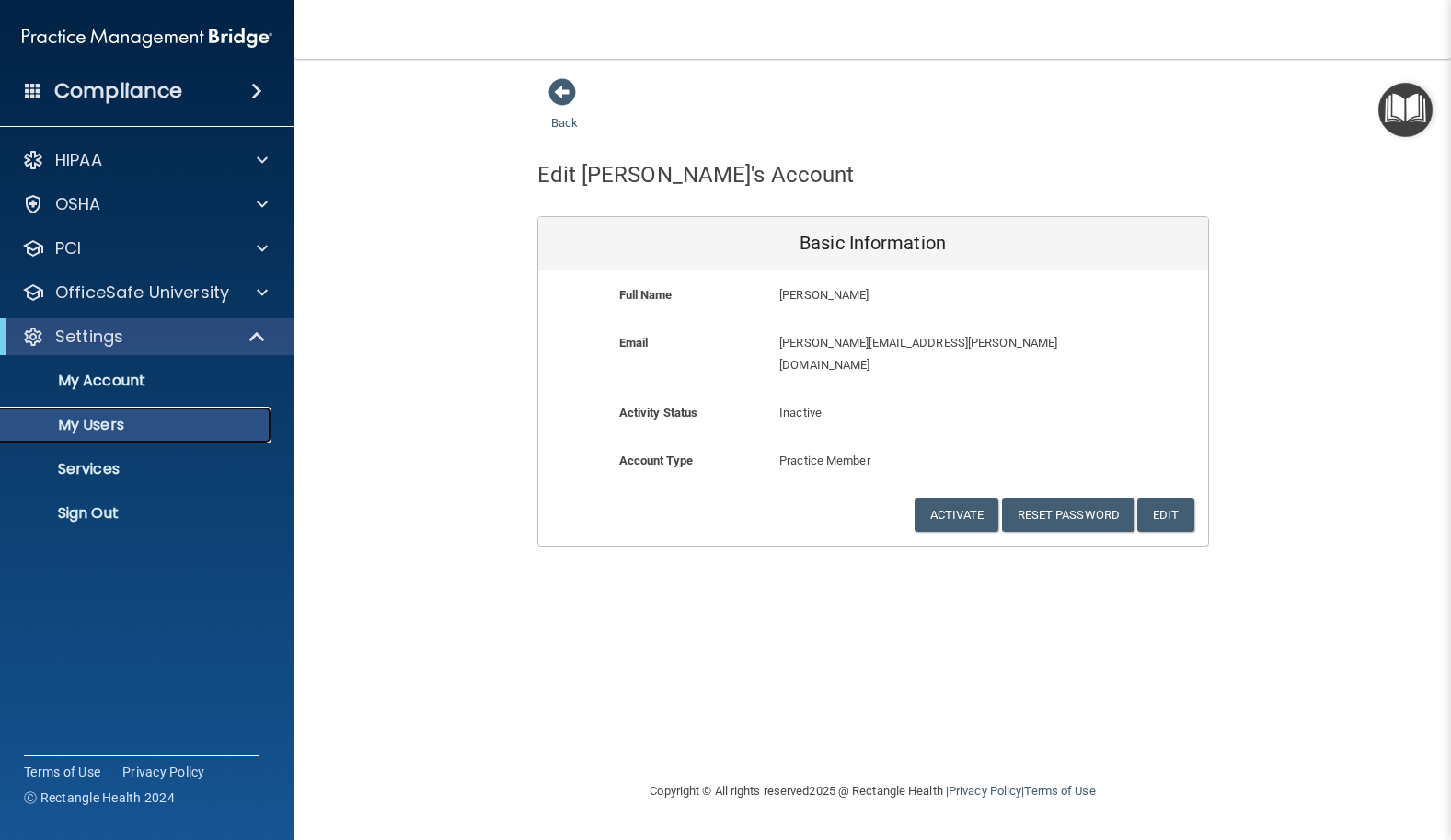
select select "20"
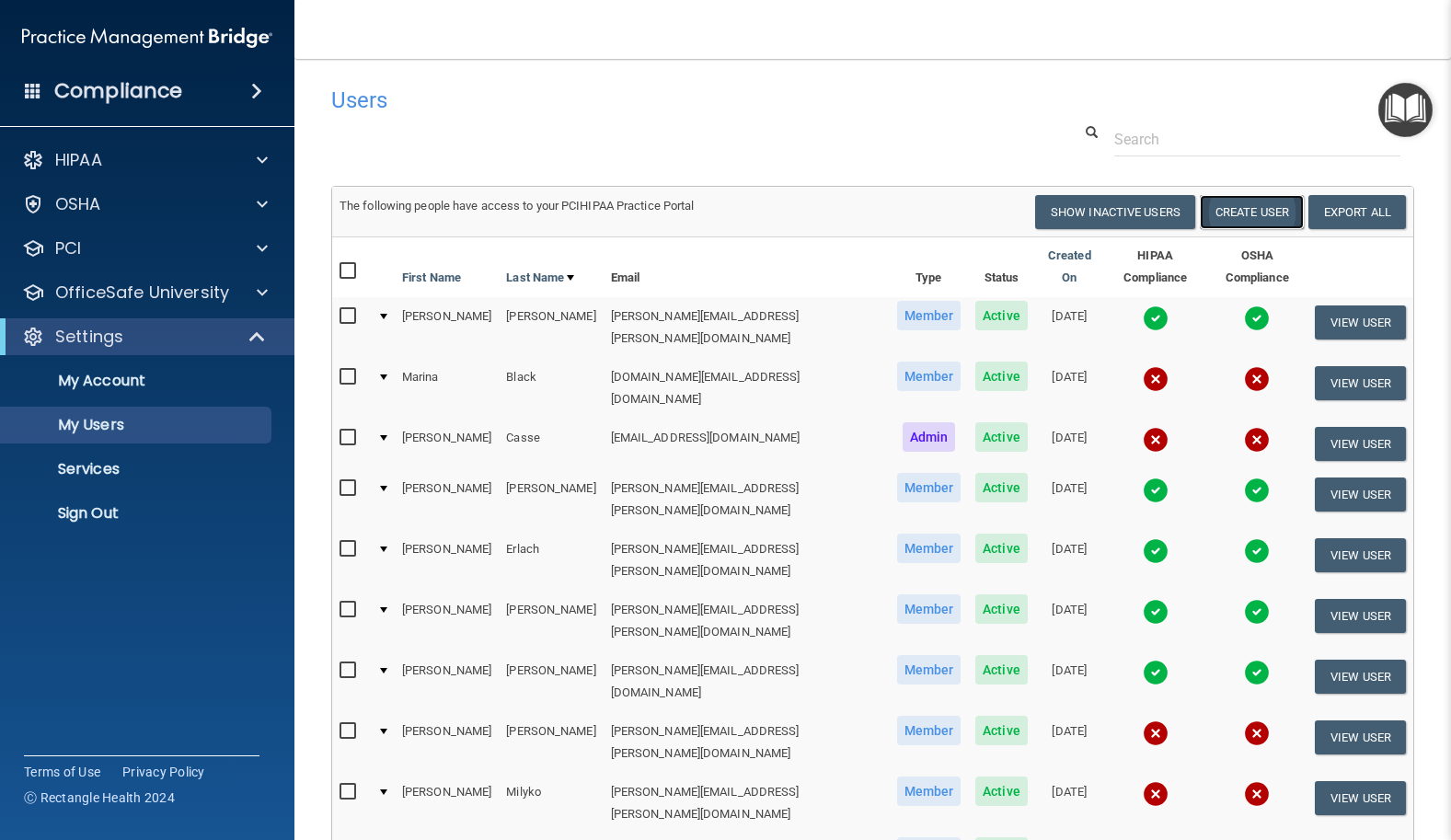
click at [1232, 208] on button "Create User" at bounding box center [1251, 211] width 104 height 34
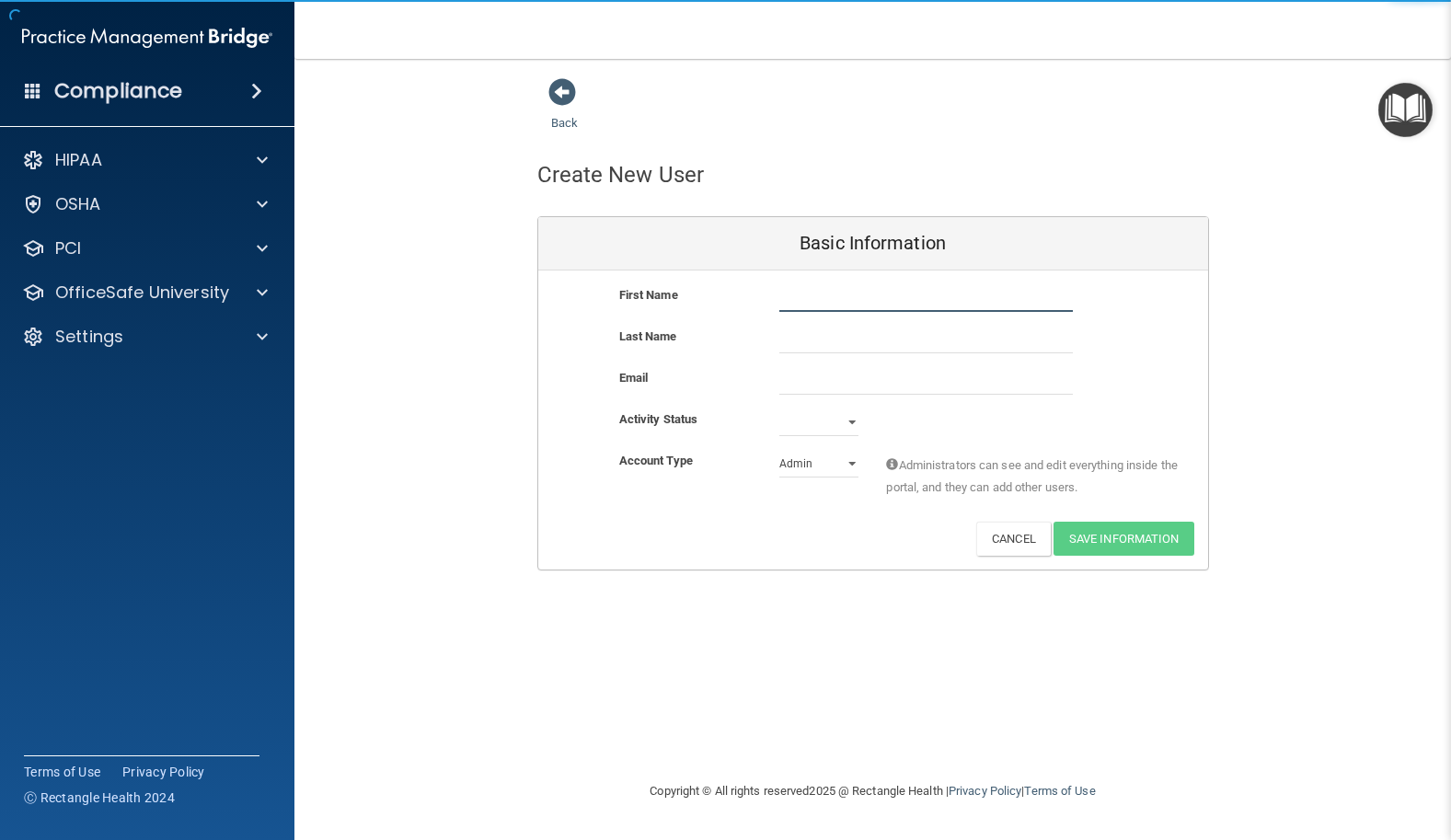
click at [840, 294] on input "text" at bounding box center [925, 298] width 293 height 27
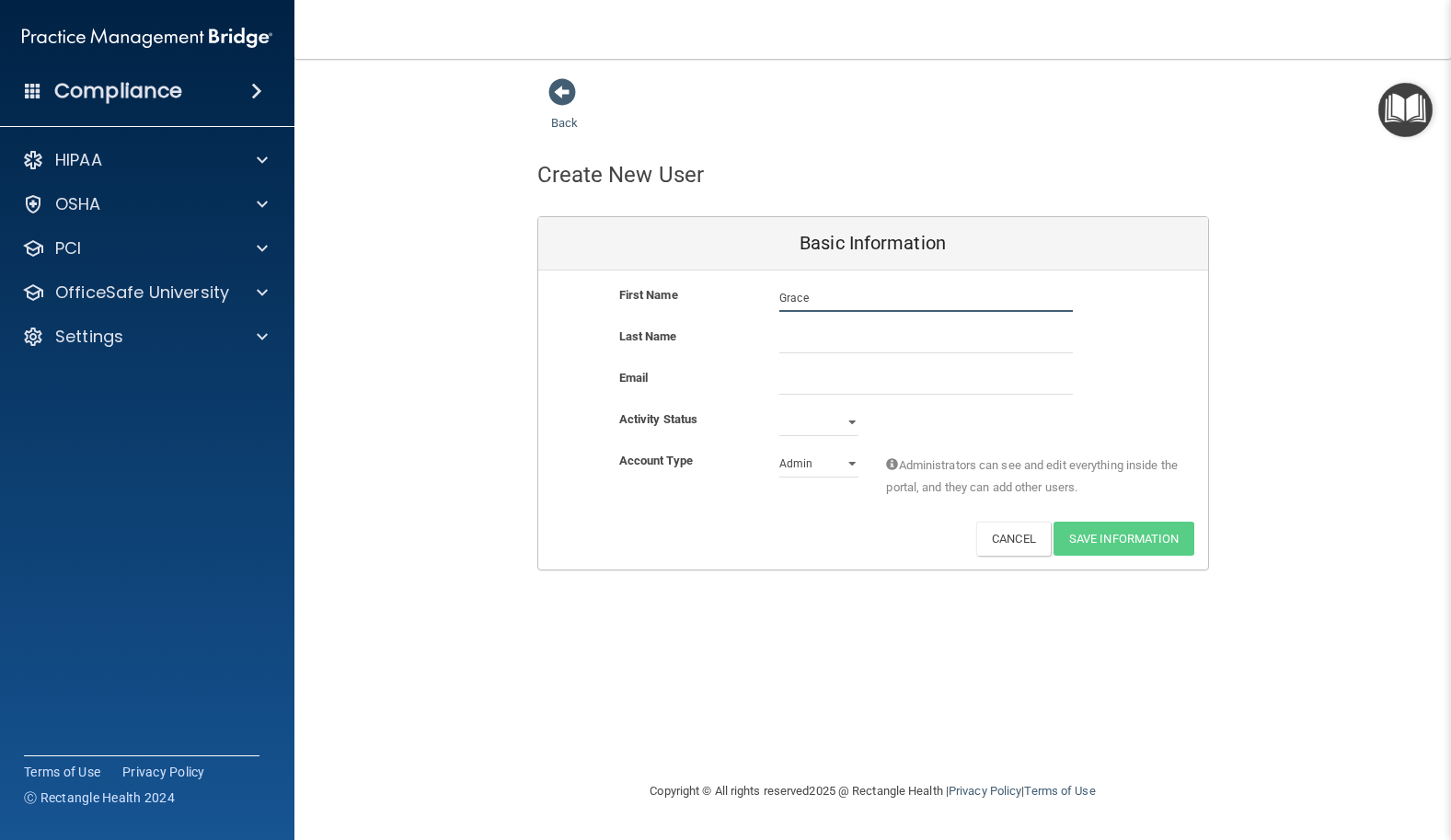
type input "Grace"
click at [846, 323] on div "First Name [PERSON_NAME]" at bounding box center [874, 305] width 670 height 42
click at [842, 330] on input "text" at bounding box center [925, 339] width 293 height 27
type input "[PERSON_NAME]"
click at [825, 383] on input "email" at bounding box center [925, 381] width 293 height 27
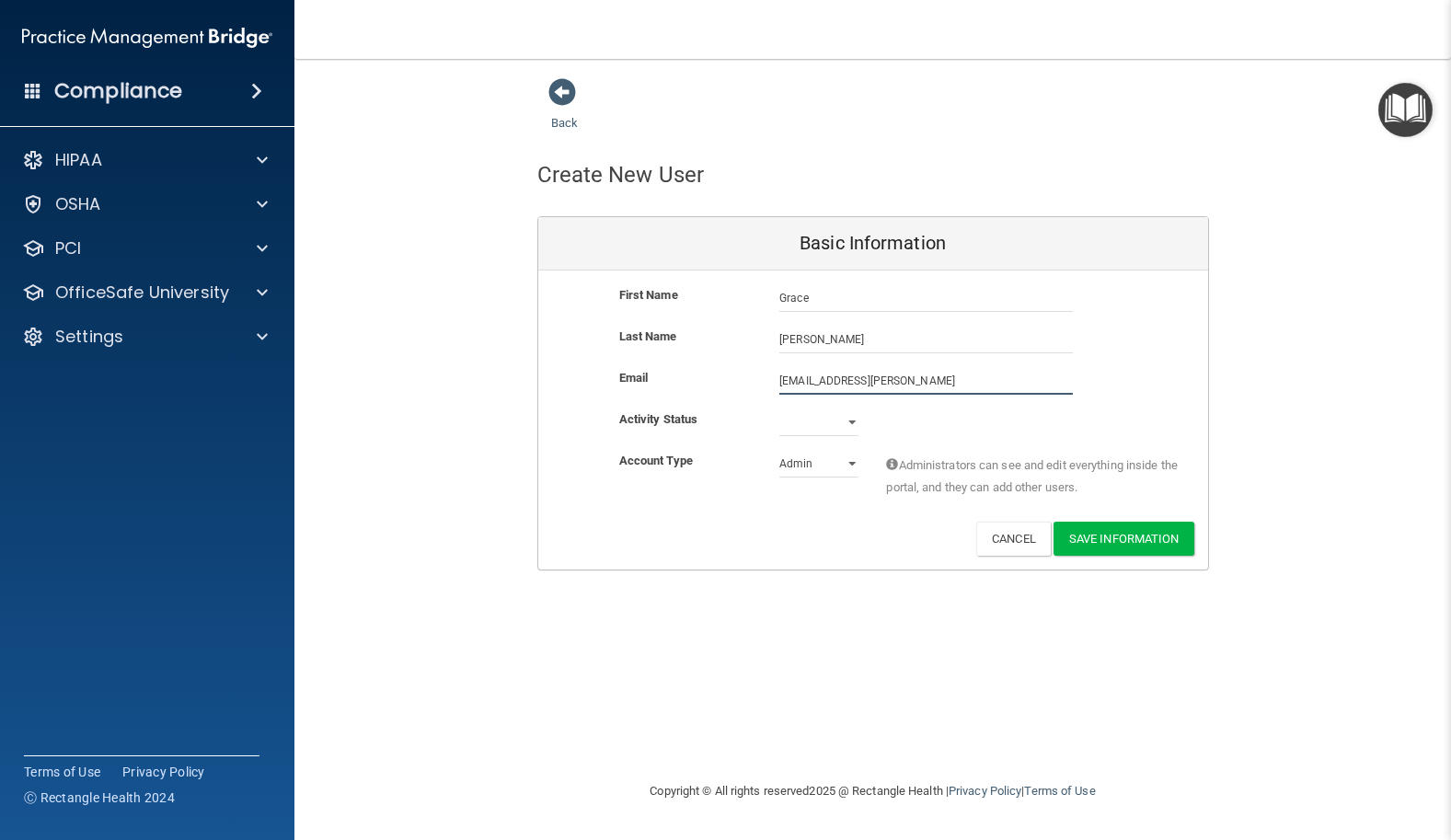
type input "[EMAIL_ADDRESS][PERSON_NAME]"
click at [800, 413] on select "Active Inactive" at bounding box center [818, 421] width 79 height 27
select select "active"
click at [779, 408] on select "Active Inactive" at bounding box center [818, 421] width 79 height 27
click at [842, 462] on select "Admin Member" at bounding box center [818, 463] width 79 height 27
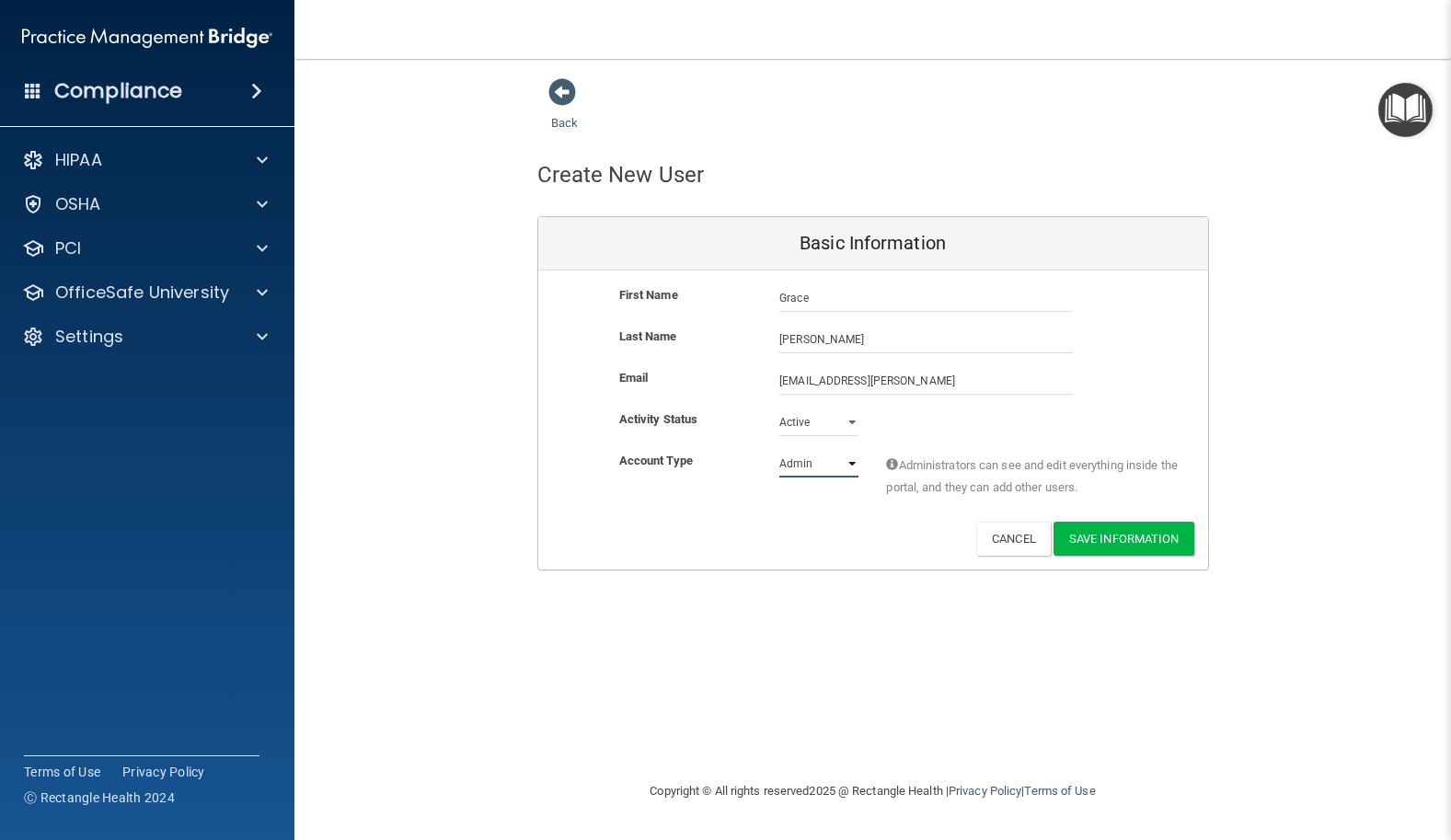
select select "practice_member"
click at [779, 450] on select "Admin Member" at bounding box center [818, 463] width 79 height 27
click at [1126, 526] on button "Save Information" at bounding box center [1124, 538] width 141 height 34
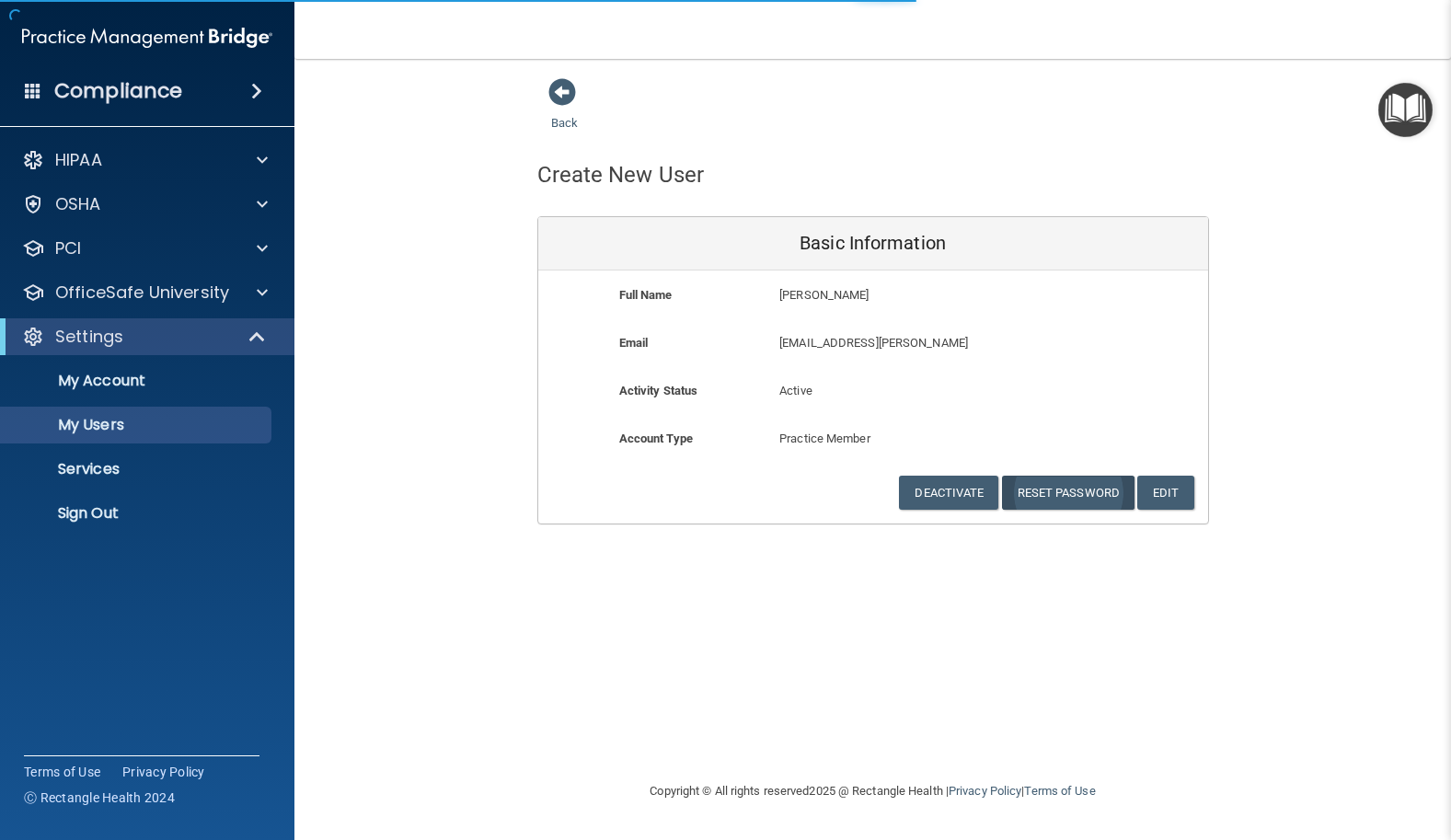
select select "20"
